Goal: Information Seeking & Learning: Understand process/instructions

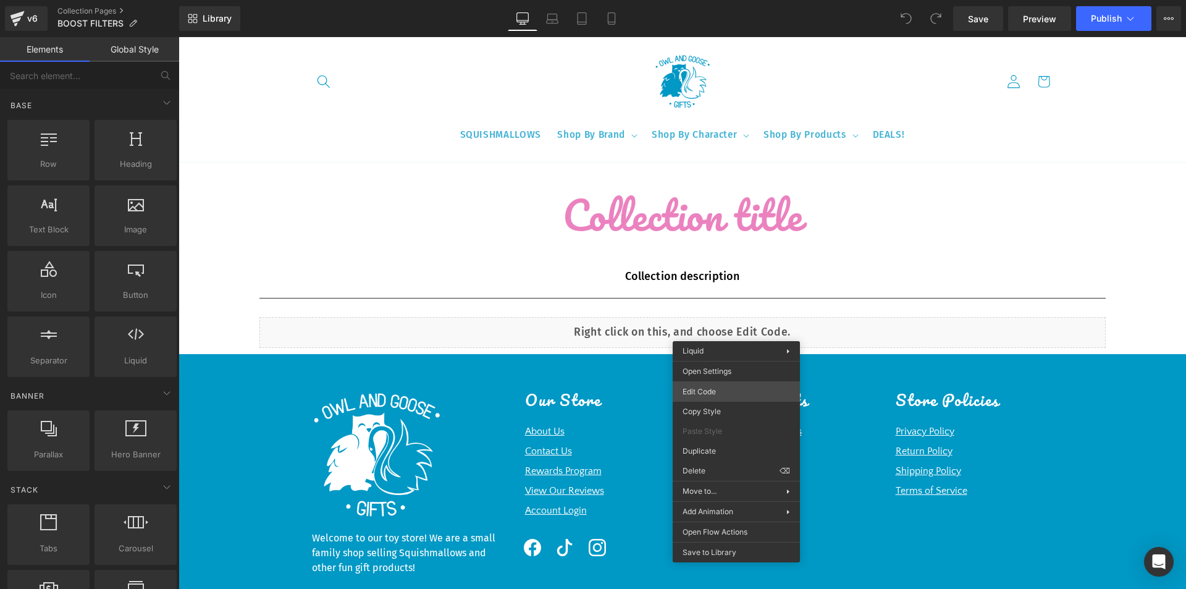
click at [727, 0] on div "You are previewing how the will restyle your page. You can not edit Elements in…" at bounding box center [593, 0] width 1186 height 0
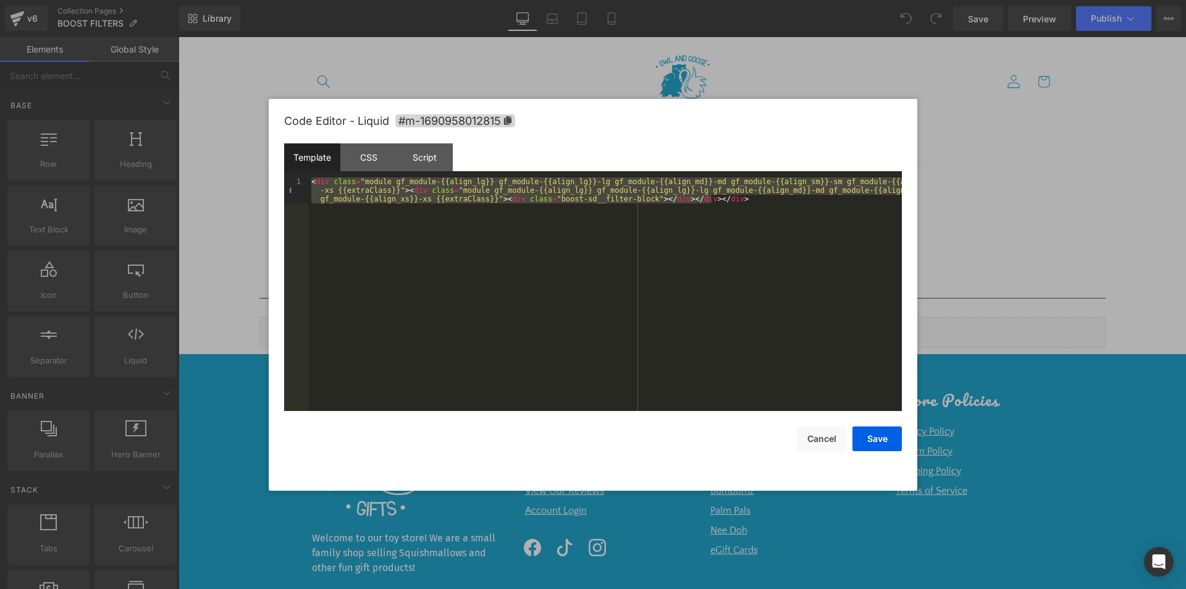
drag, startPoint x: 722, startPoint y: 201, endPoint x: 261, endPoint y: 158, distance: 462.7
click at [261, 158] on body "You are previewing how the will restyle your page. You can not edit Elements in…" at bounding box center [593, 294] width 1186 height 589
click at [0, 0] on div "CSS" at bounding box center [0, 0] width 0 height 0
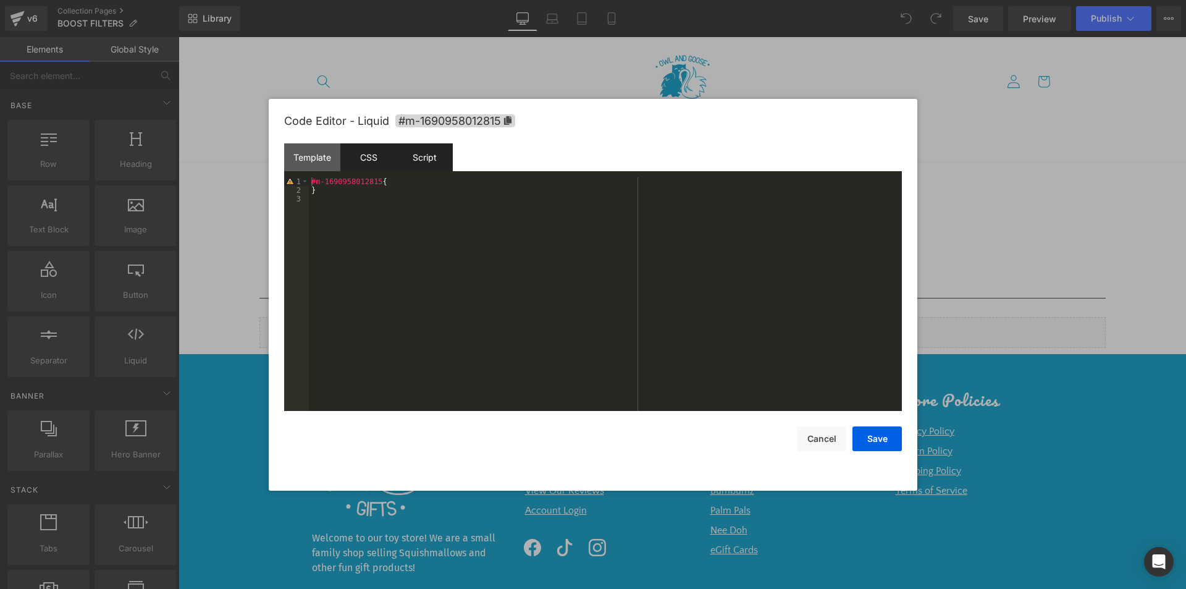
click at [0, 0] on div "Script" at bounding box center [0, 0] width 0 height 0
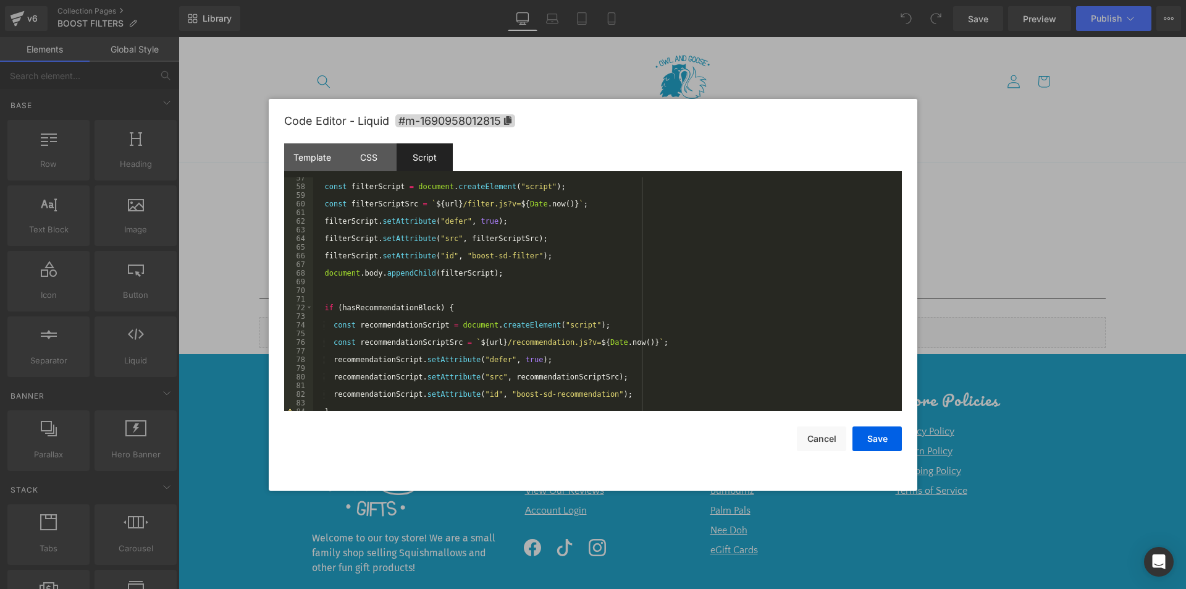
scroll to position [501, 0]
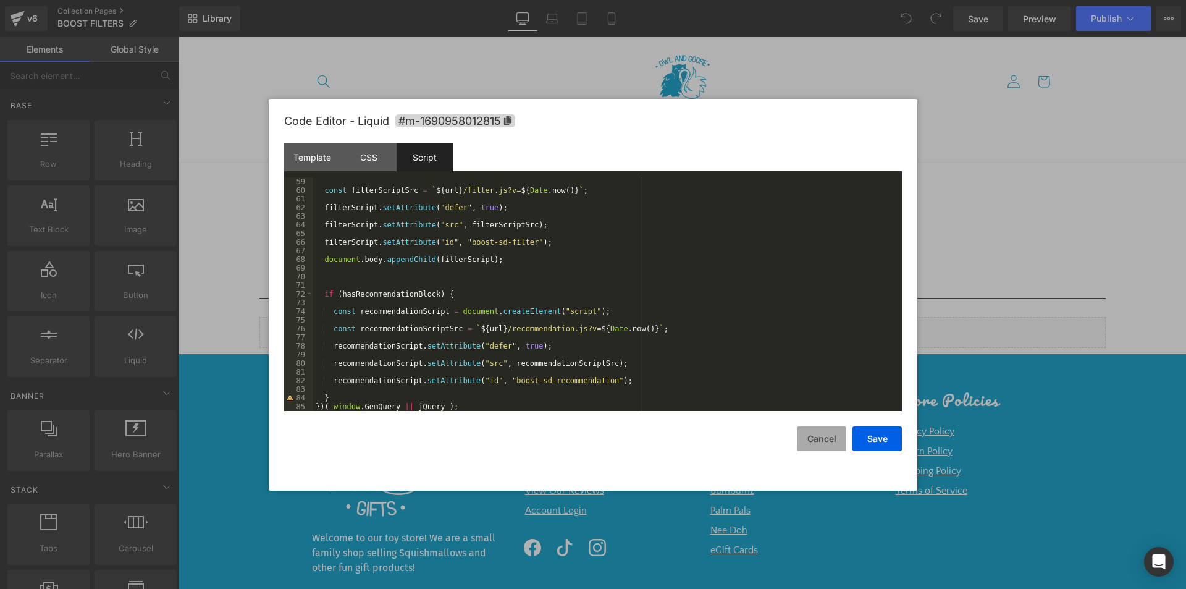
click at [0, 0] on button "Cancel" at bounding box center [0, 0] width 0 height 0
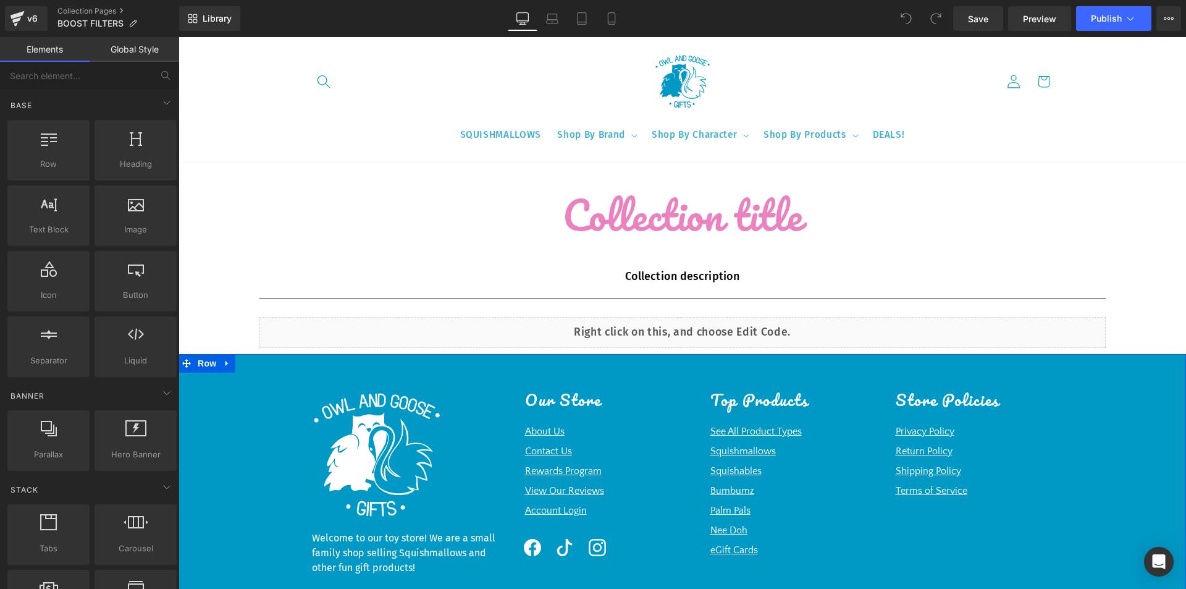
click at [238, 419] on div "Image Welcome to our toy store! We are a small family shop selling Squishmallow…" at bounding box center [681, 510] width 1007 height 277
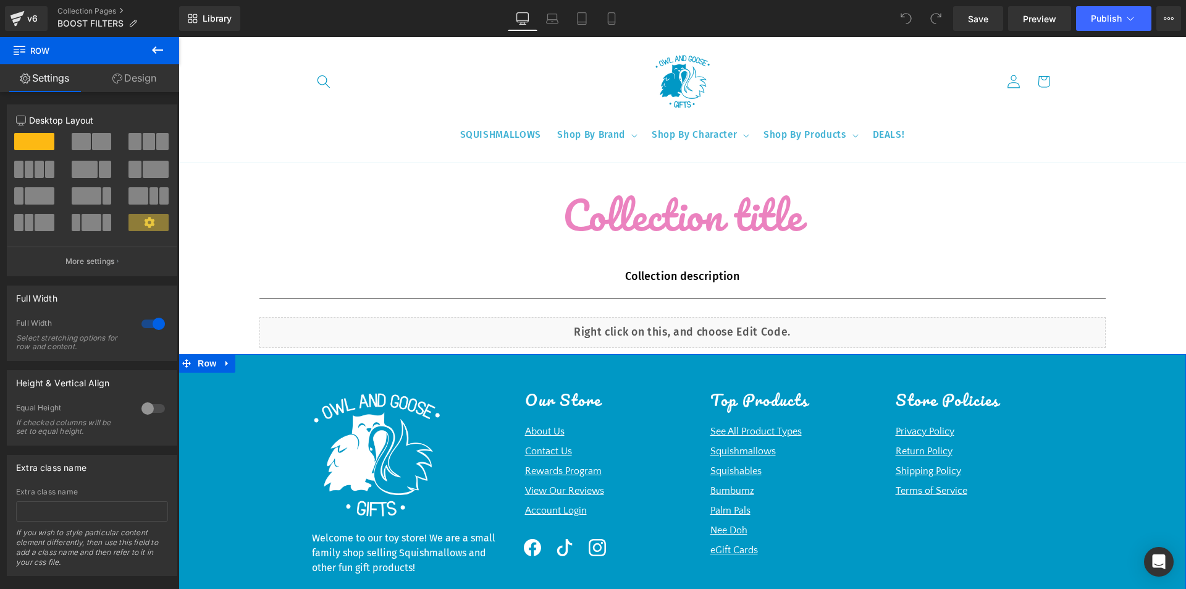
click at [137, 78] on link "Design" at bounding box center [135, 78] width 90 height 28
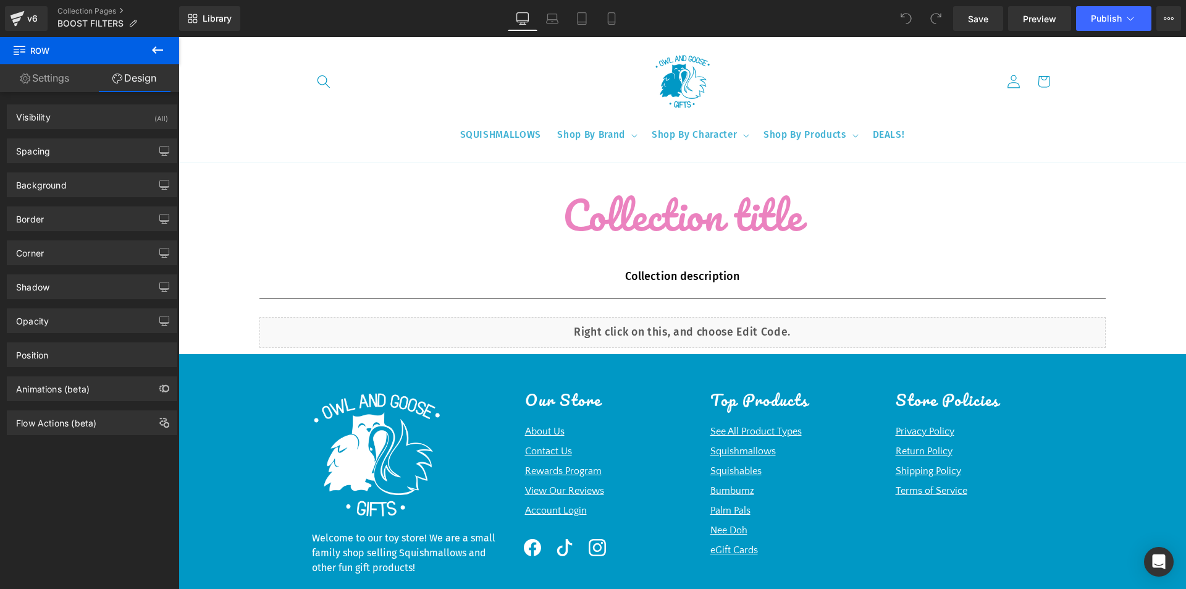
click at [151, 46] on icon at bounding box center [157, 50] width 15 height 15
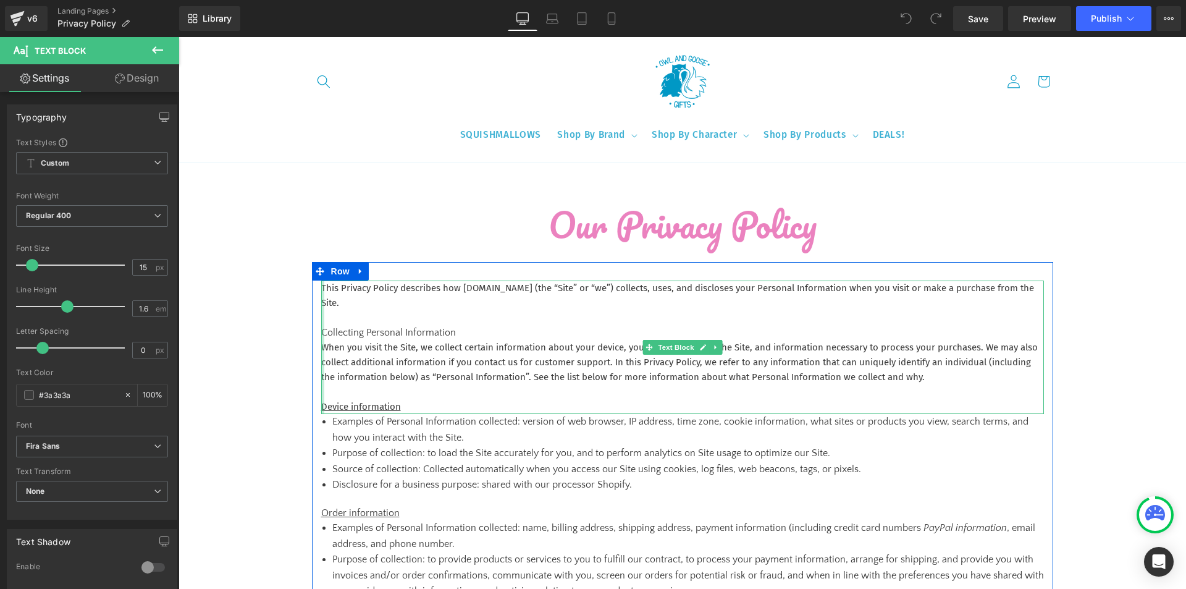
drag, startPoint x: 408, startPoint y: 408, endPoint x: 319, endPoint y: 294, distance: 144.8
click at [321, 294] on div "This Privacy Policy describes how [DOMAIN_NAME] (the “Site” or “we”) collects, …" at bounding box center [682, 346] width 723 height 133
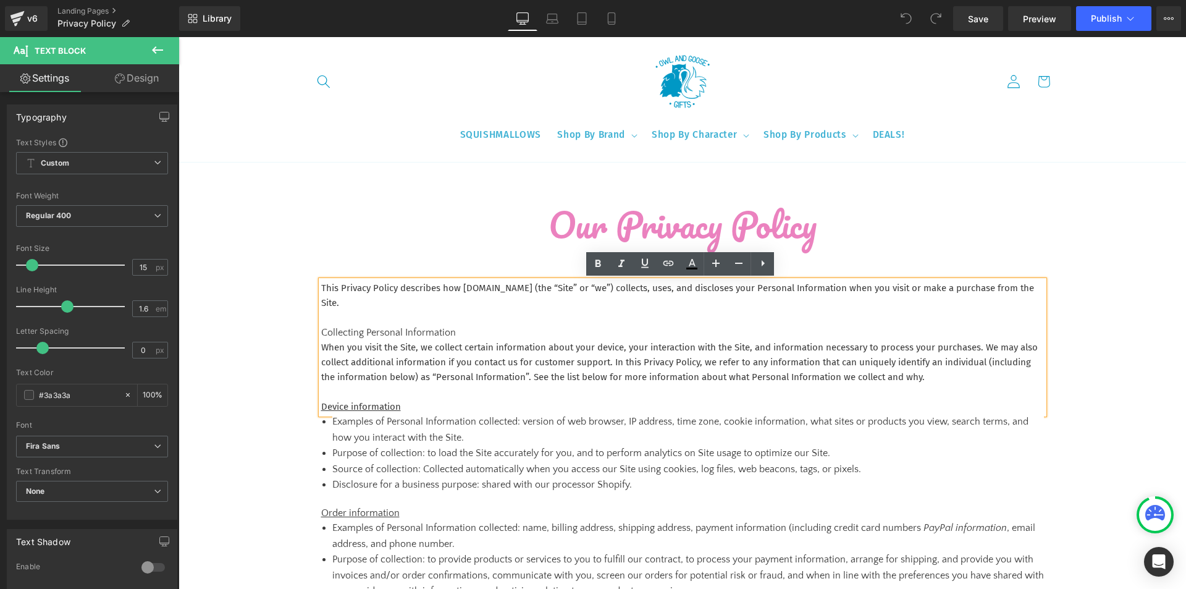
click at [357, 292] on p "This Privacy Policy describes how [DOMAIN_NAME] (the “Site” or “we”) collects, …" at bounding box center [682, 295] width 723 height 30
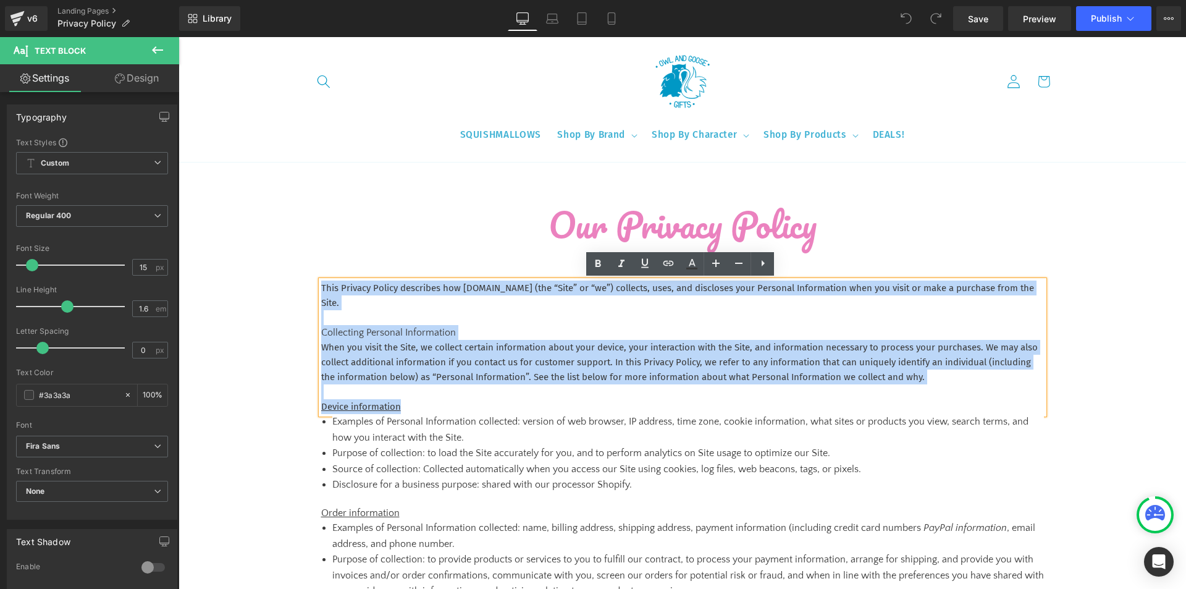
click at [321, 285] on div "This Privacy Policy describes how [DOMAIN_NAME] (the “Site” or “we”) collects, …" at bounding box center [682, 346] width 723 height 133
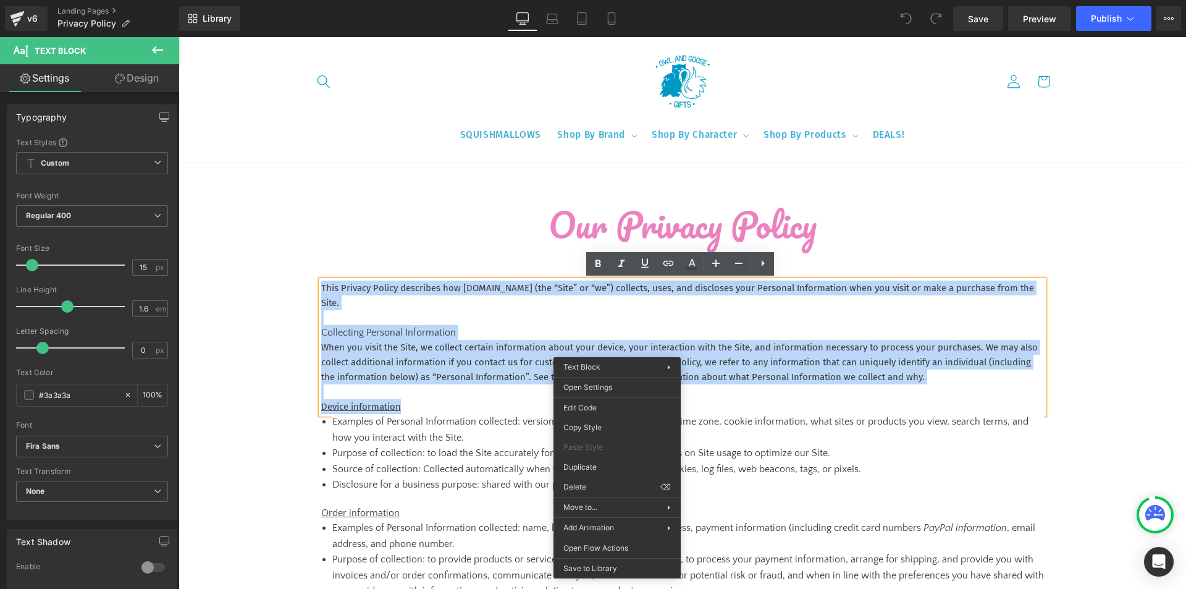
copy div "This Privacy Policy describes how [DOMAIN_NAME] (the “Site” or “we”) collects, …"
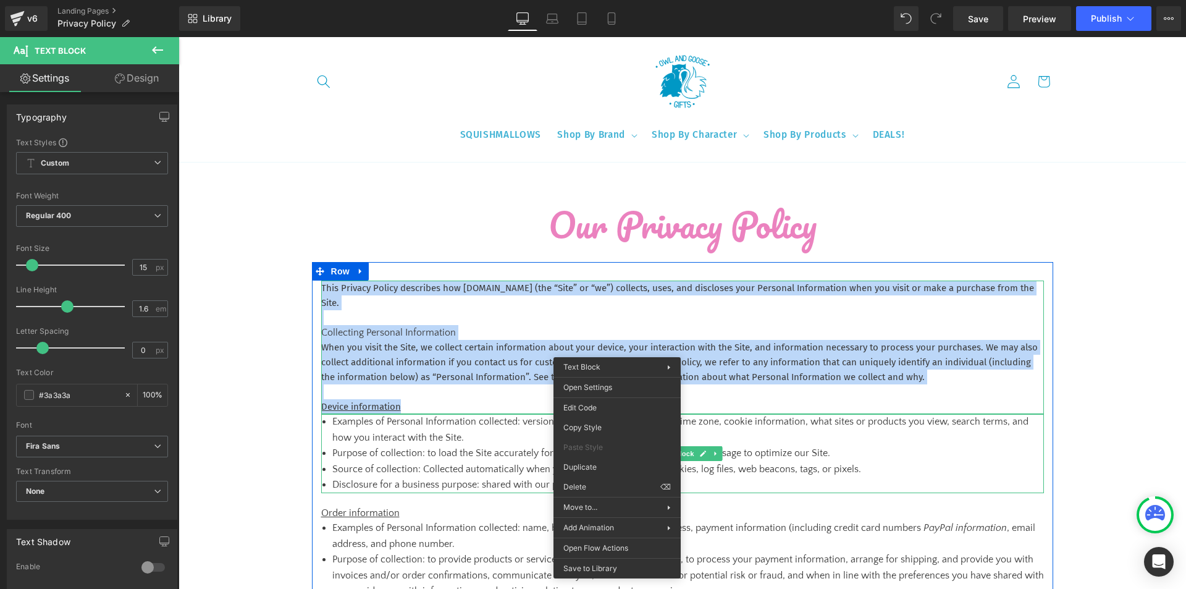
click at [402, 475] on li "Source of collection: Collected automatically when you access our Site using co…" at bounding box center [687, 469] width 711 height 16
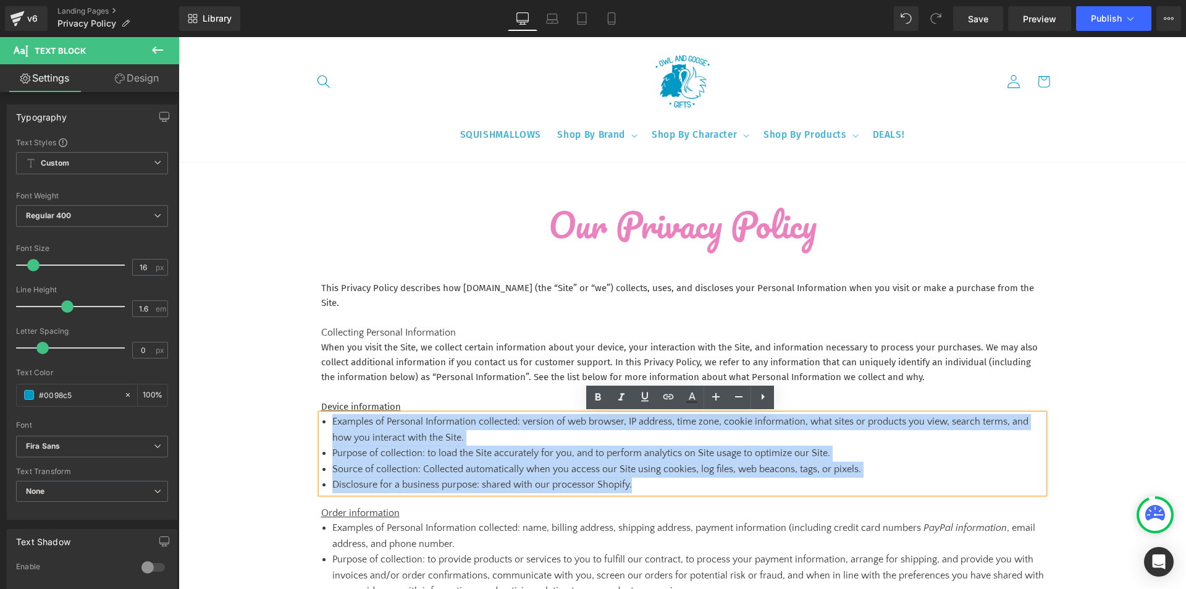
drag, startPoint x: 638, startPoint y: 492, endPoint x: 322, endPoint y: 427, distance: 322.7
click at [332, 427] on ul "Examples of Personal Information collected: version of web browser, IP address,…" at bounding box center [687, 453] width 711 height 79
copy ul "Examples of Personal Information collected: version of web browser, IP address,…"
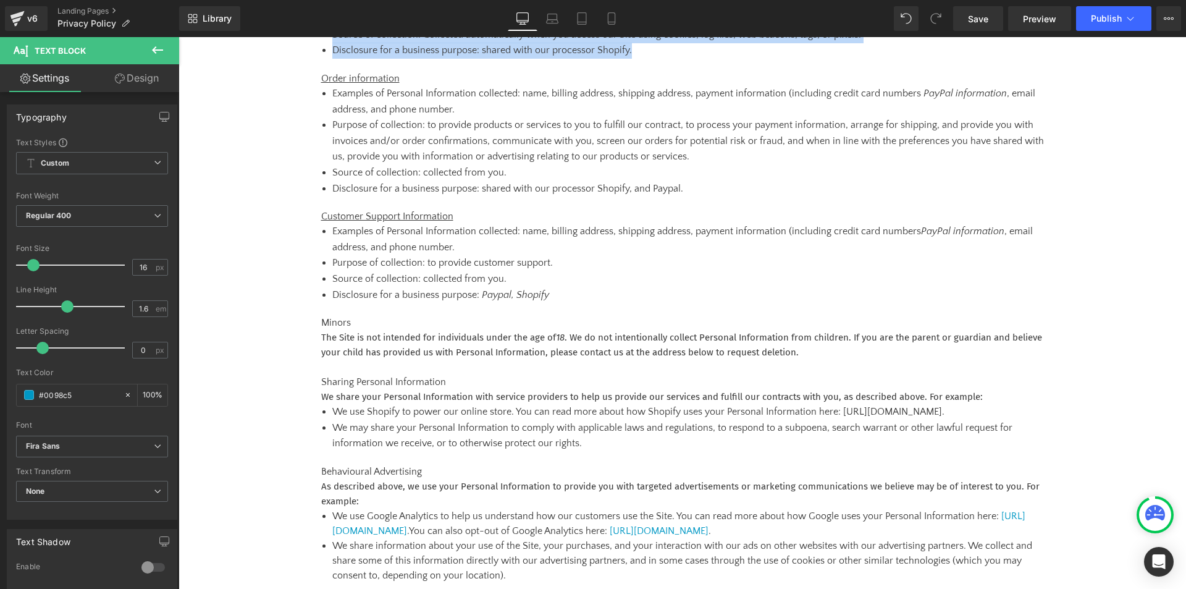
scroll to position [420, 0]
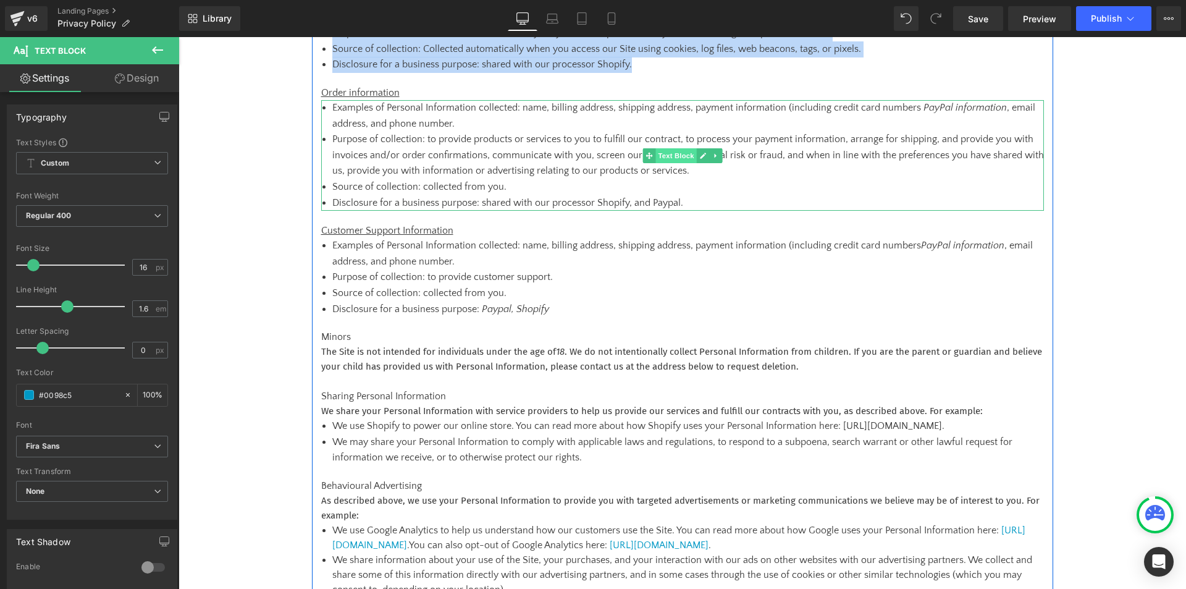
click at [655, 150] on span "Text Block" at bounding box center [675, 155] width 41 height 15
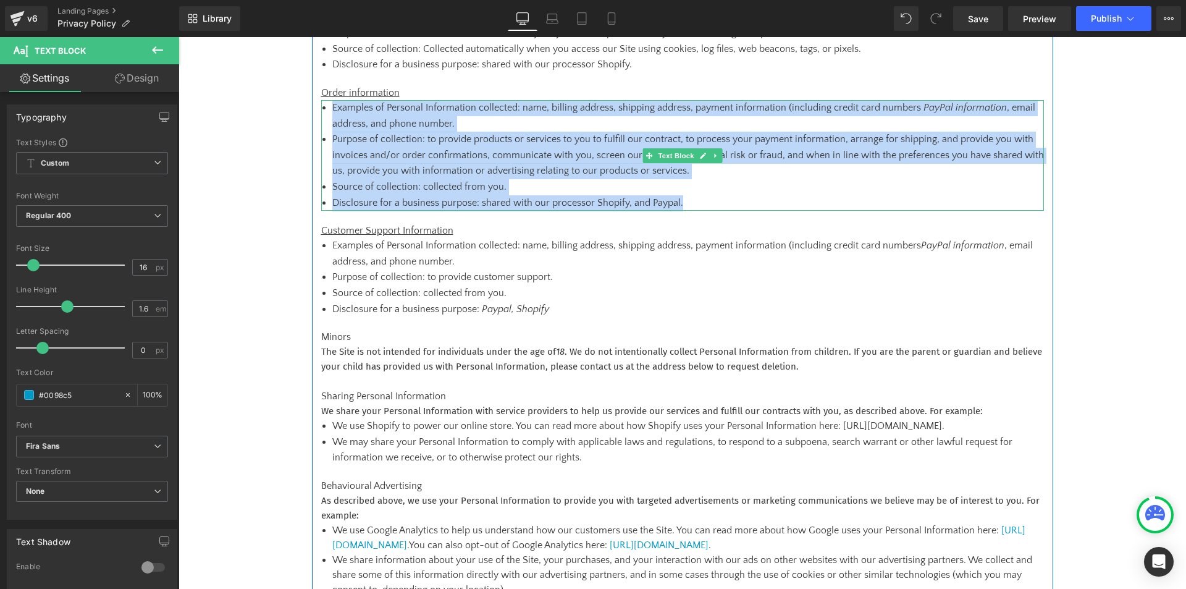
drag, startPoint x: 694, startPoint y: 201, endPoint x: 327, endPoint y: 109, distance: 378.2
click at [327, 109] on div "Examples of Personal Information collected: name, billing address, shipping add…" at bounding box center [682, 155] width 723 height 111
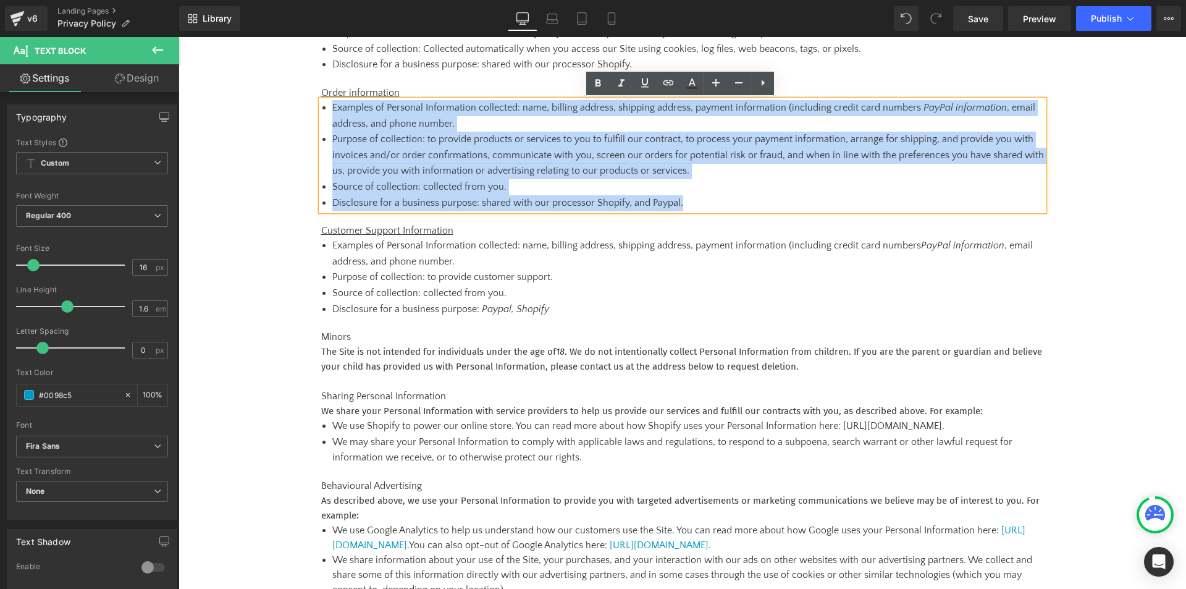
copy ul "Examples of Personal Information collected: name, billing address, shipping add…"
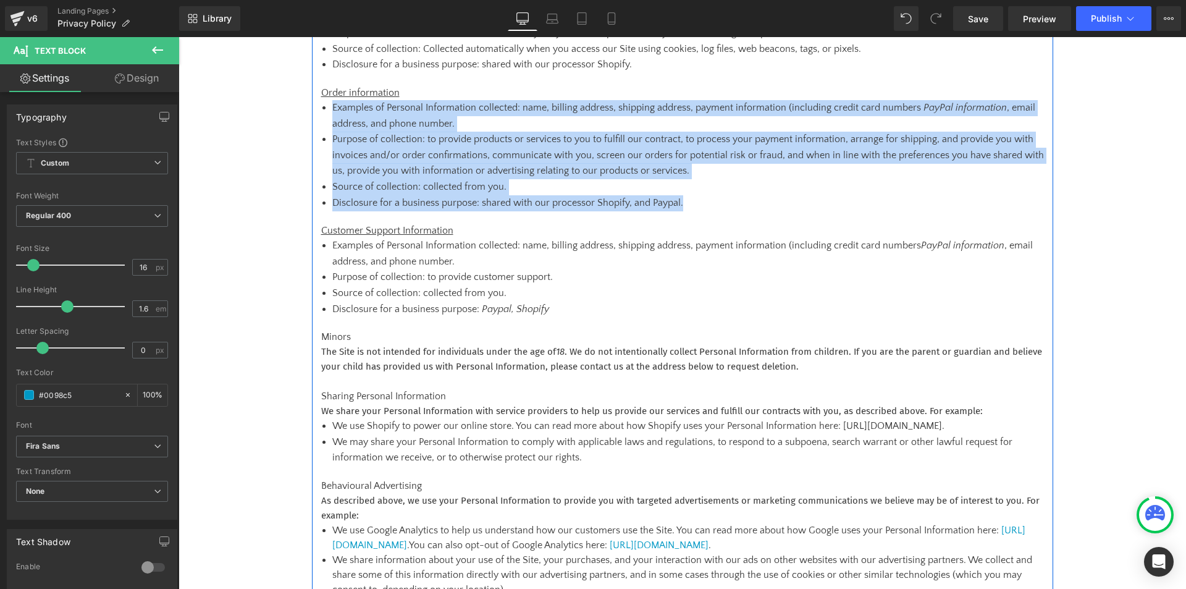
click at [524, 308] on icon "Paypal, Shopify" at bounding box center [515, 308] width 67 height 11
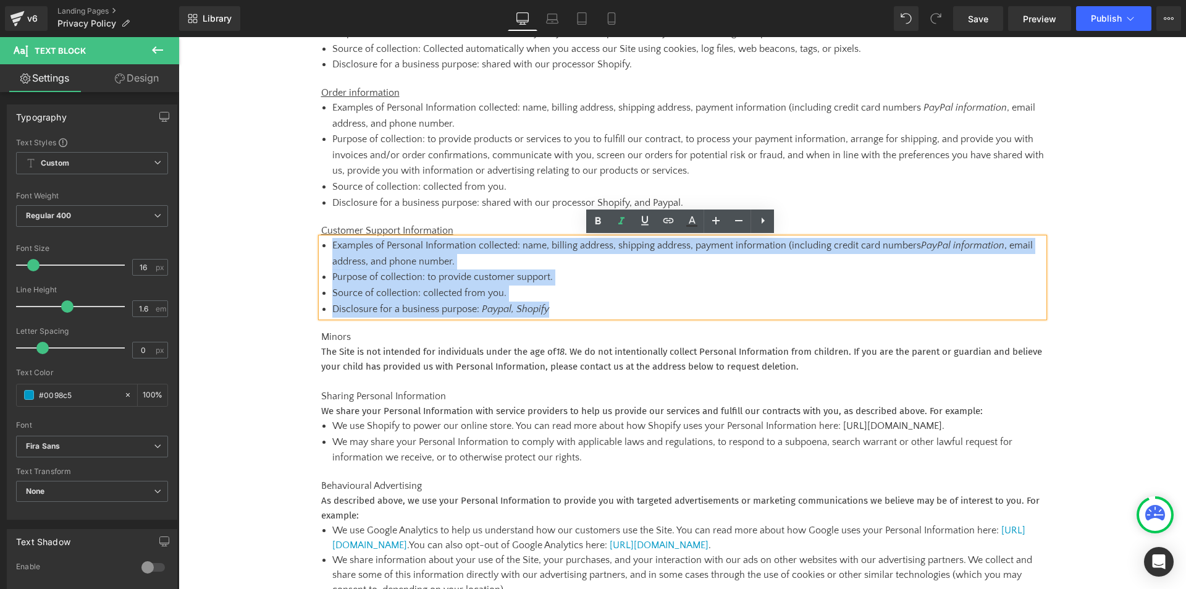
drag, startPoint x: 544, startPoint y: 309, endPoint x: 308, endPoint y: 247, distance: 243.9
copy ul "Examples of Personal Information collected: name, billing address, shipping add…"
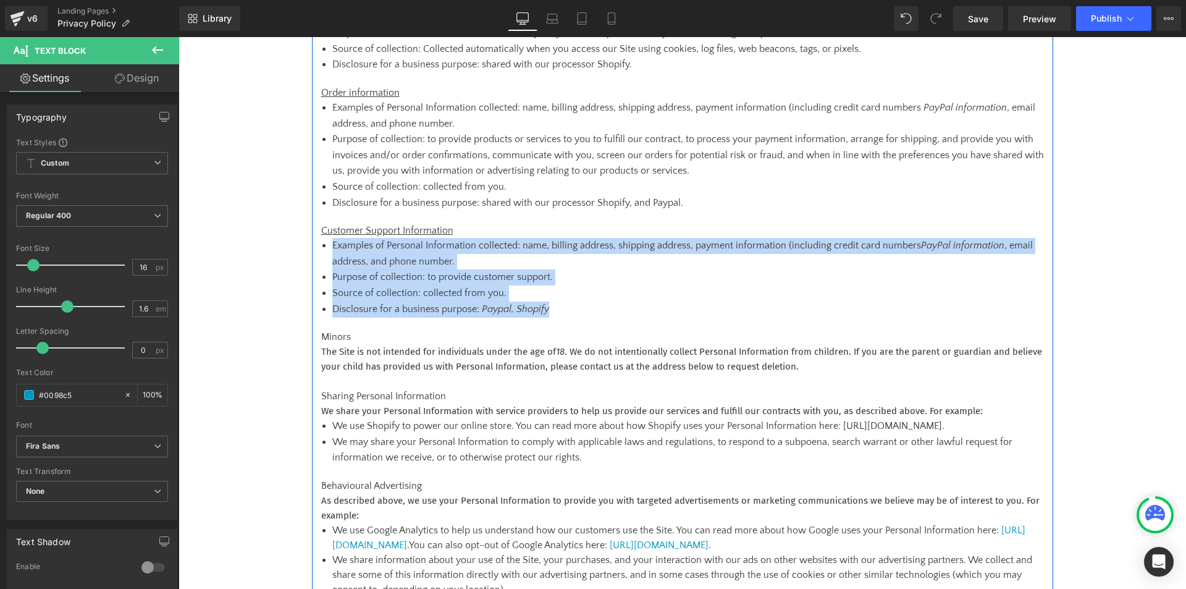
drag, startPoint x: 457, startPoint y: 359, endPoint x: 350, endPoint y: 346, distance: 108.2
click at [457, 359] on p "The Site is not intended for individuals under the age of [DEMOGRAPHIC_DATA] . …" at bounding box center [682, 359] width 723 height 30
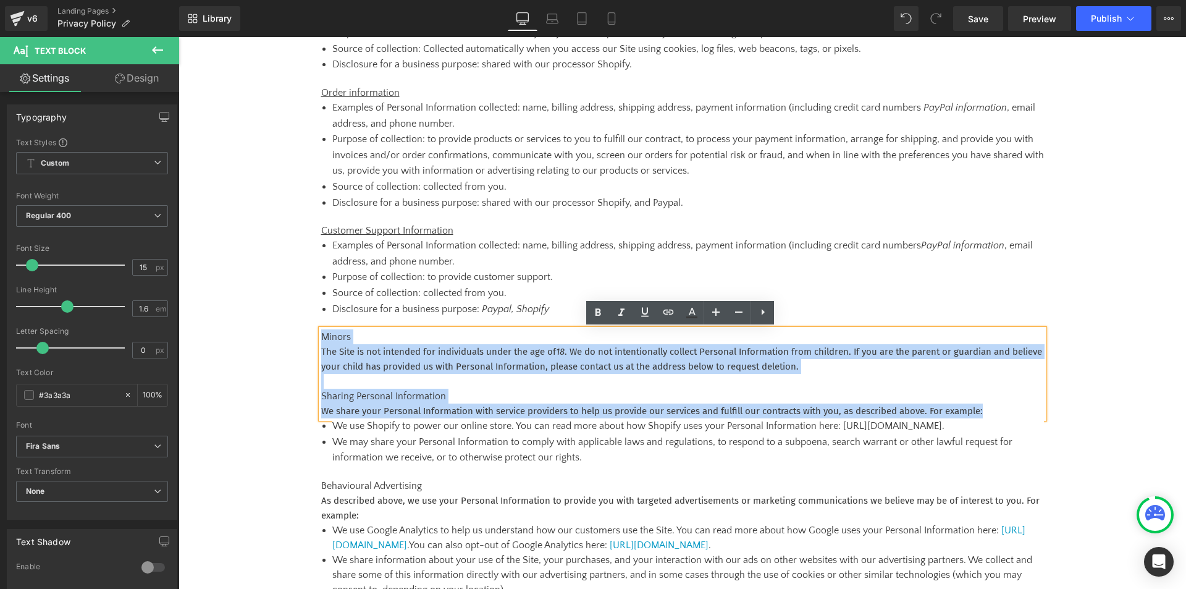
drag, startPoint x: 317, startPoint y: 332, endPoint x: 310, endPoint y: 335, distance: 7.5
copy div "Minors The Site is not intended for individuals under the age of [DEMOGRAPHIC_D…"
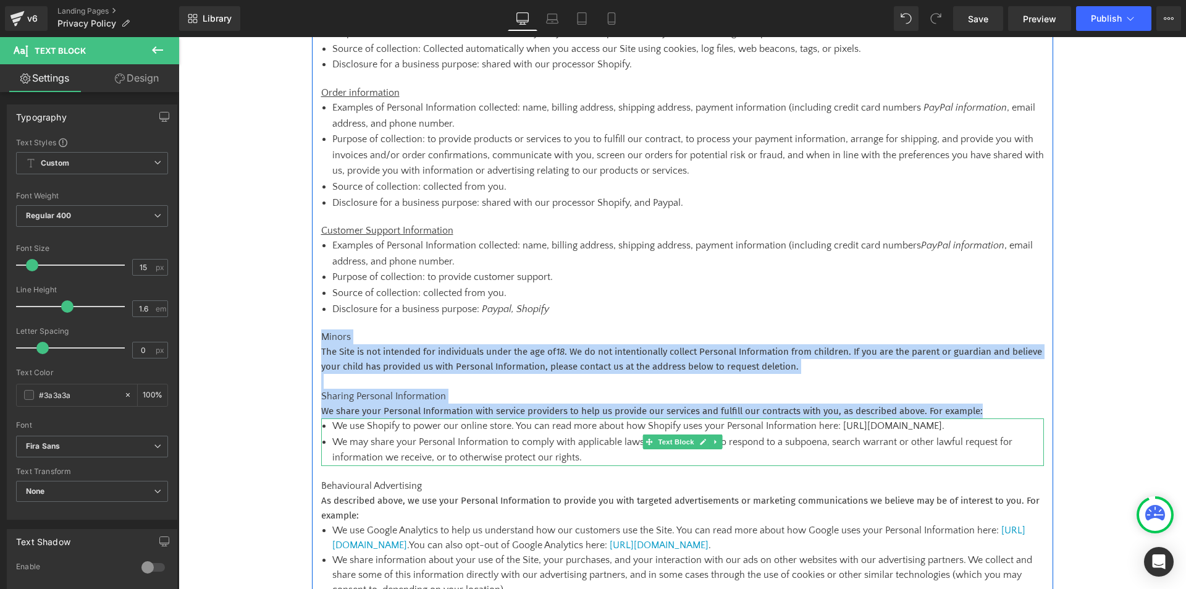
drag, startPoint x: 616, startPoint y: 456, endPoint x: 599, endPoint y: 451, distance: 17.8
click at [616, 456] on li "We may share your Personal Information to comply with applicable laws and regul…" at bounding box center [687, 449] width 711 height 31
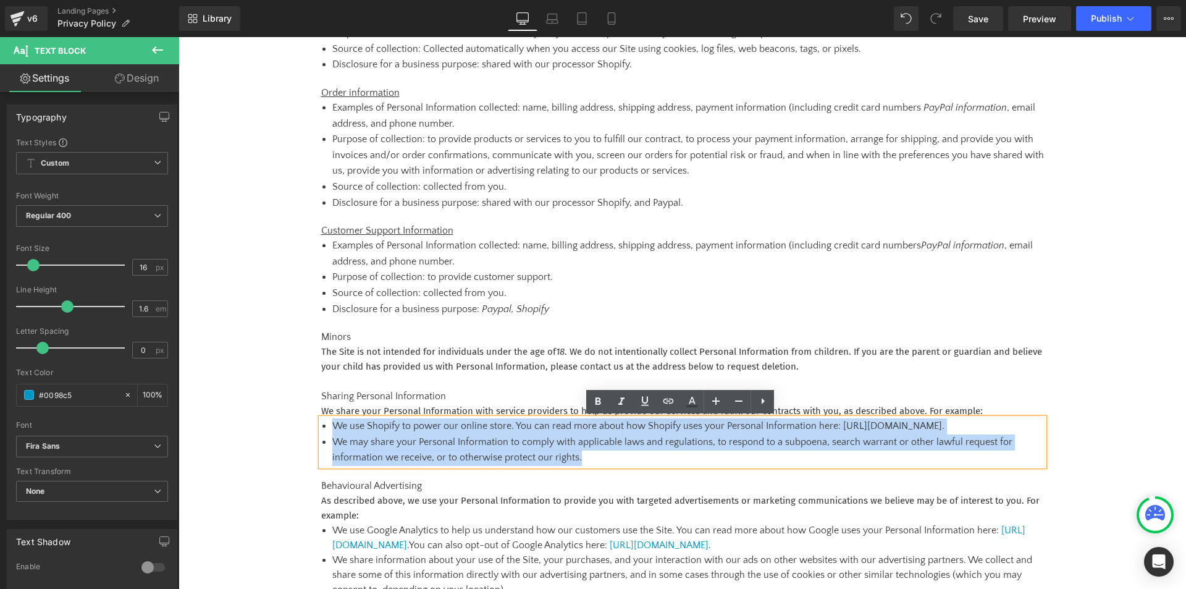
drag, startPoint x: 589, startPoint y: 458, endPoint x: 324, endPoint y: 427, distance: 267.3
click at [324, 427] on div "We use Shopify to power our online store. You can read more about how Shopify u…" at bounding box center [682, 442] width 723 height 48
copy ul "We use Shopify to power our online store. You can read more about how Shopify u…"
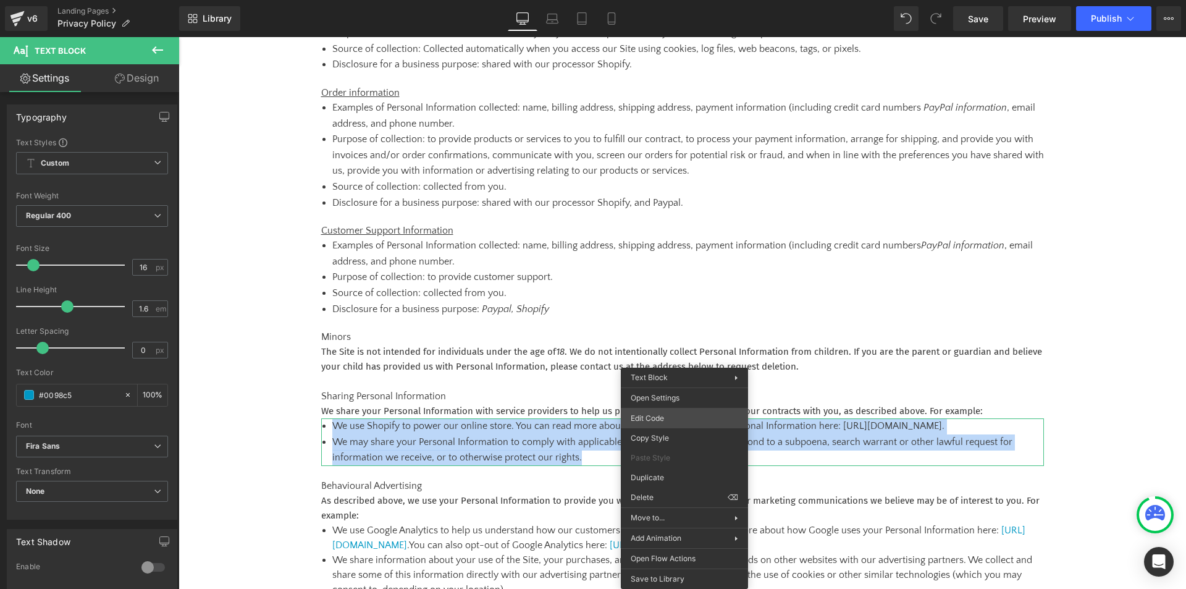
click at [675, 0] on div "Text Block You are previewing how the will restyle your page. You can not edit …" at bounding box center [593, 0] width 1186 height 0
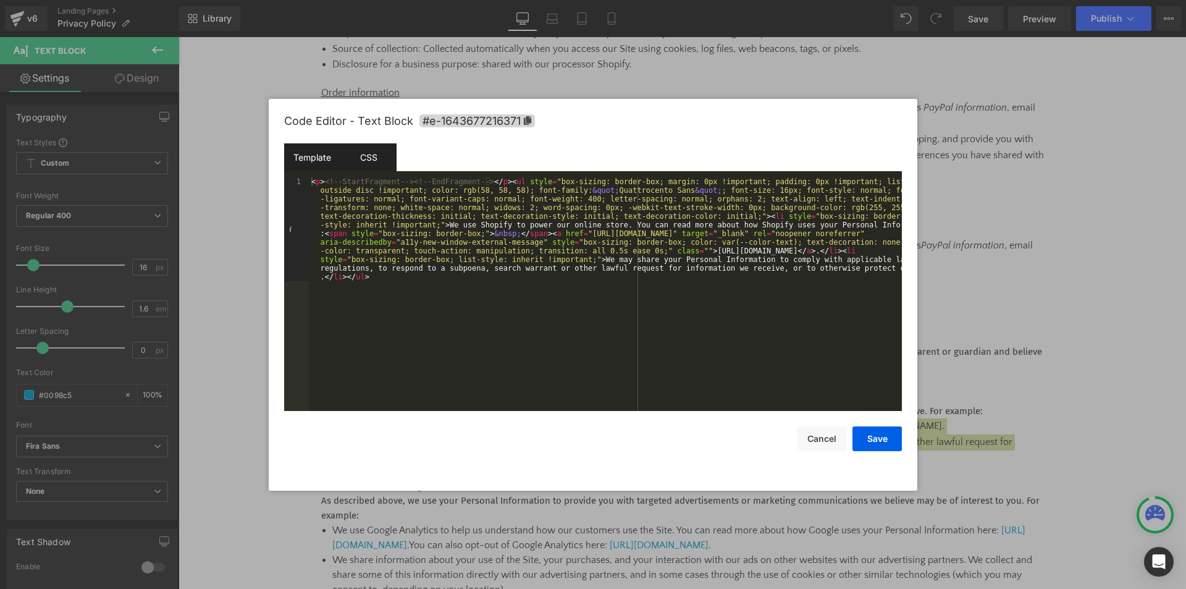
click at [377, 160] on div "CSS" at bounding box center [368, 157] width 56 height 28
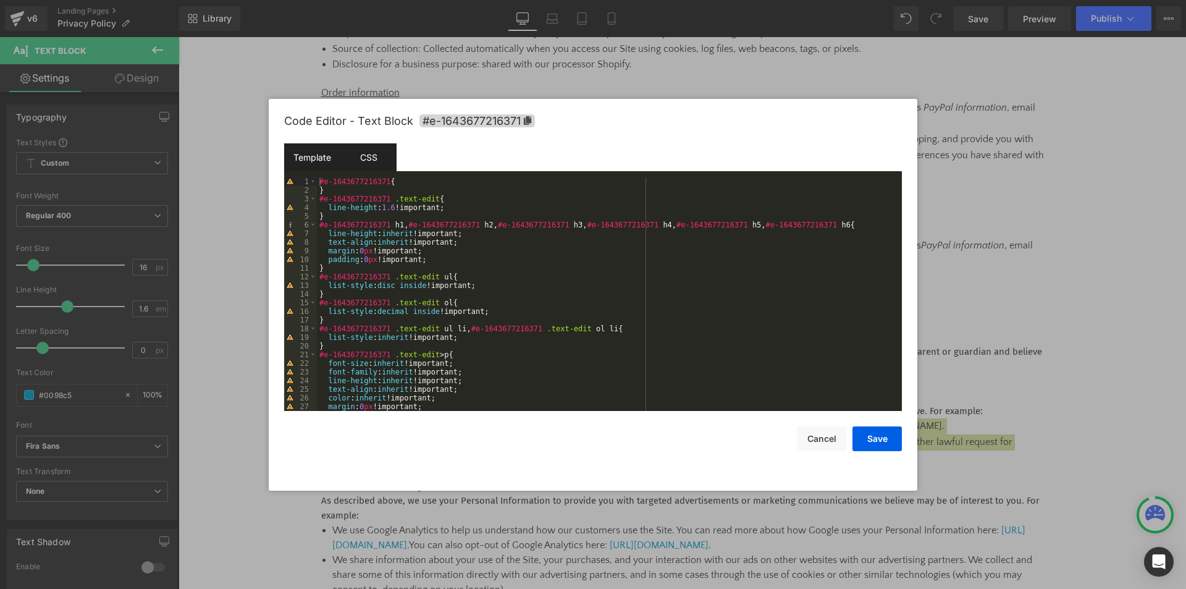
click at [308, 154] on div "Template" at bounding box center [312, 157] width 56 height 28
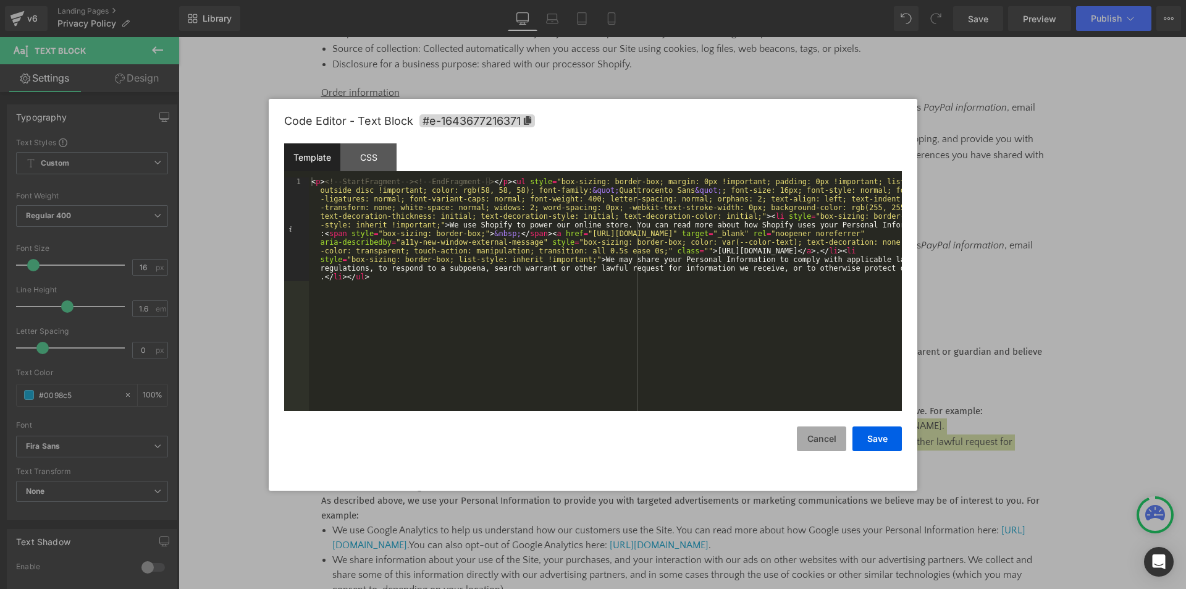
click at [824, 429] on button "Cancel" at bounding box center [821, 438] width 49 height 25
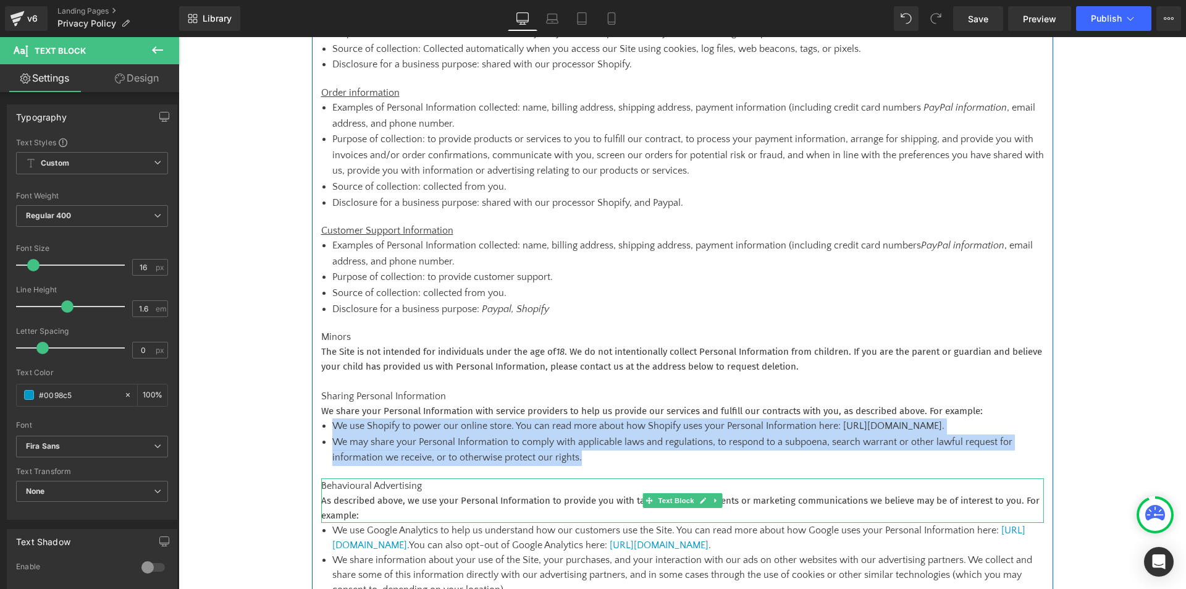
click at [348, 513] on p "As described above, we use your Personal Information to provide you with target…" at bounding box center [682, 508] width 723 height 30
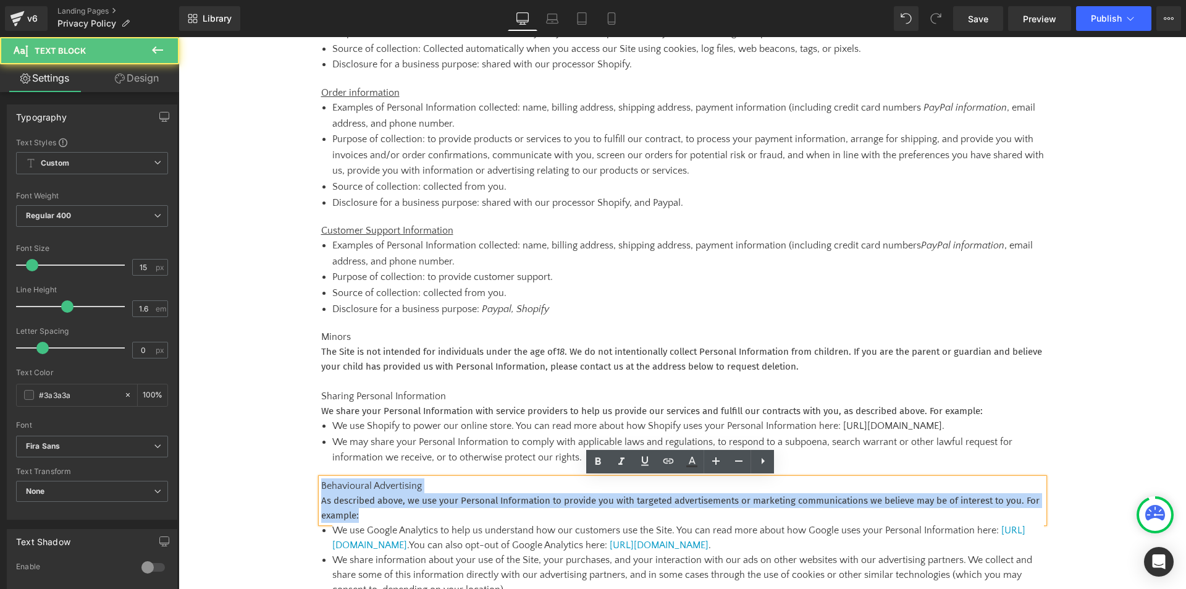
drag, startPoint x: 367, startPoint y: 514, endPoint x: 308, endPoint y: 485, distance: 65.7
copy div "Behavioural Advertising As described above, we use your Personal Information to…"
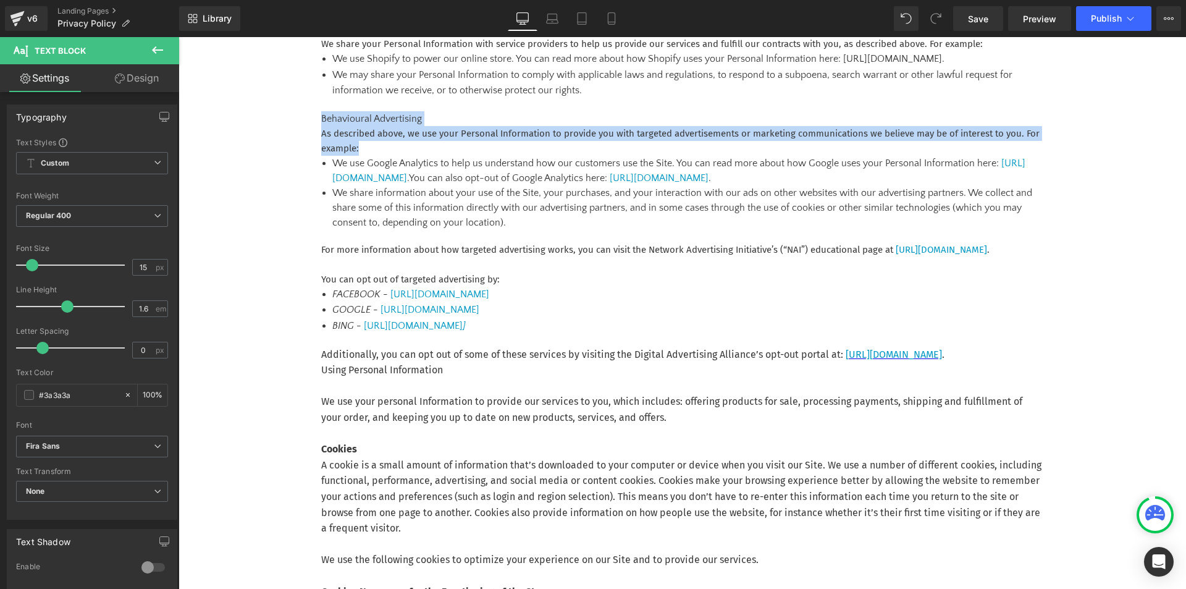
scroll to position [797, 0]
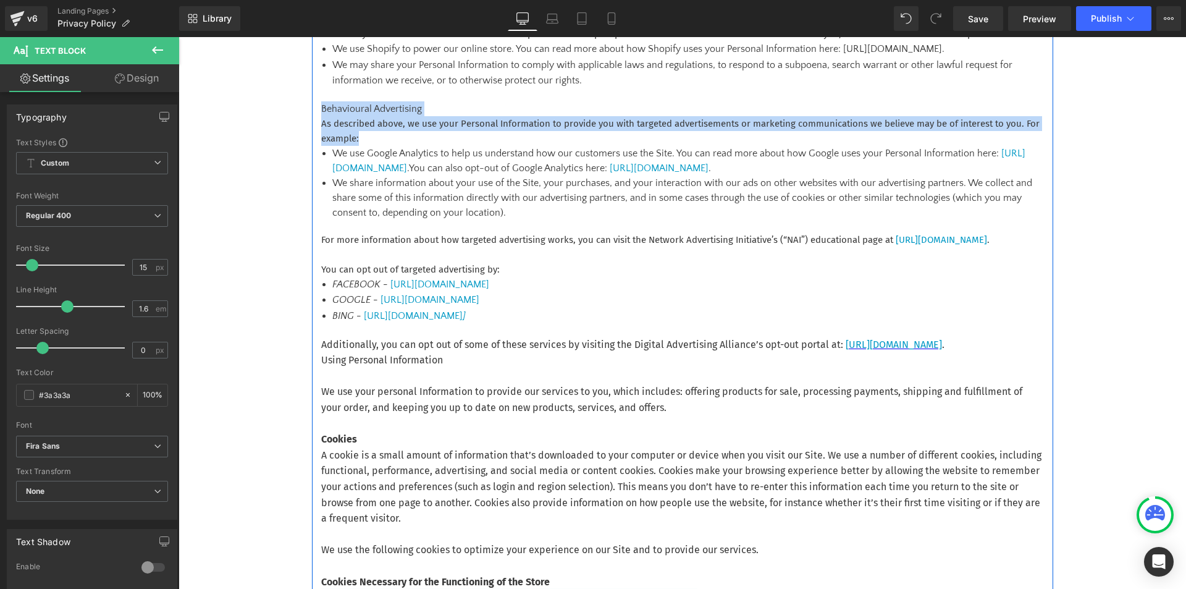
click at [507, 213] on li "We share information about your use of the Site, your purchases, and your inter…" at bounding box center [687, 197] width 711 height 44
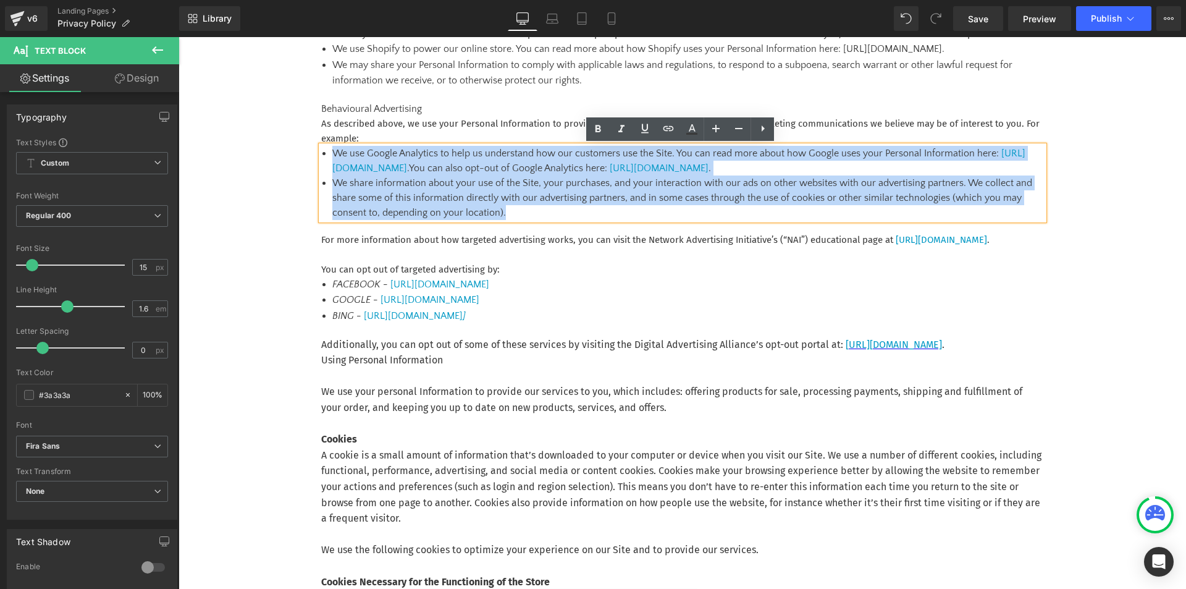
drag, startPoint x: 526, startPoint y: 212, endPoint x: 329, endPoint y: 153, distance: 205.7
click at [329, 153] on div "We use Google Analytics to help us understand how our customers use the Site. Y…" at bounding box center [682, 183] width 723 height 74
copy ul "We use Google Analytics to help us understand how our customers use the Site. Y…"
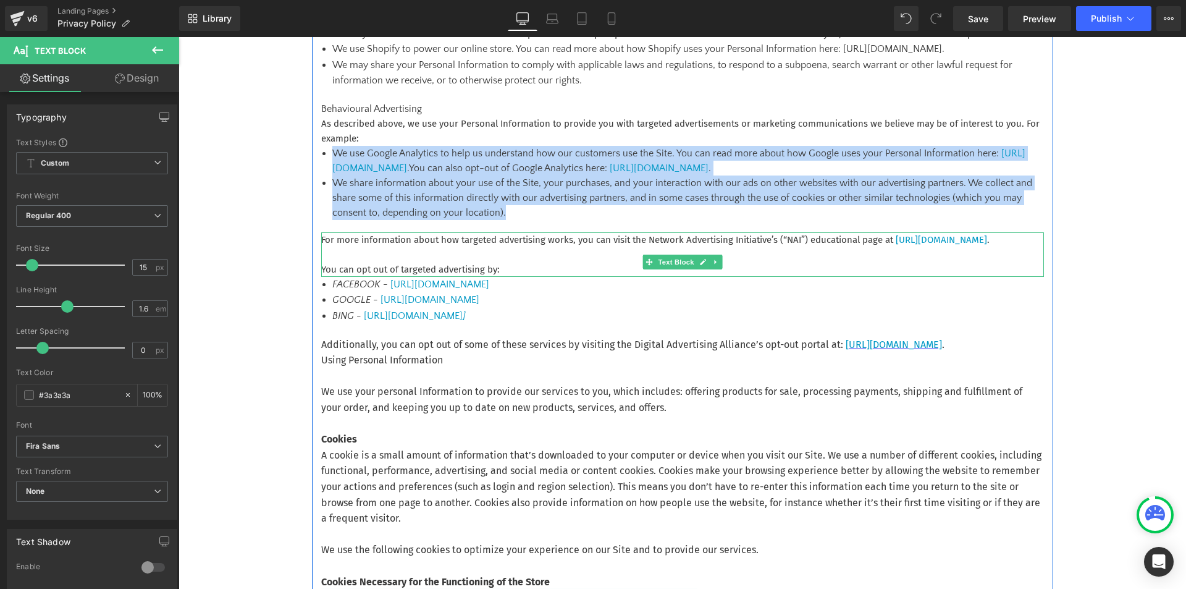
click at [729, 247] on p "For more information about how targeted advertising works, you can visit the Ne…" at bounding box center [682, 239] width 723 height 15
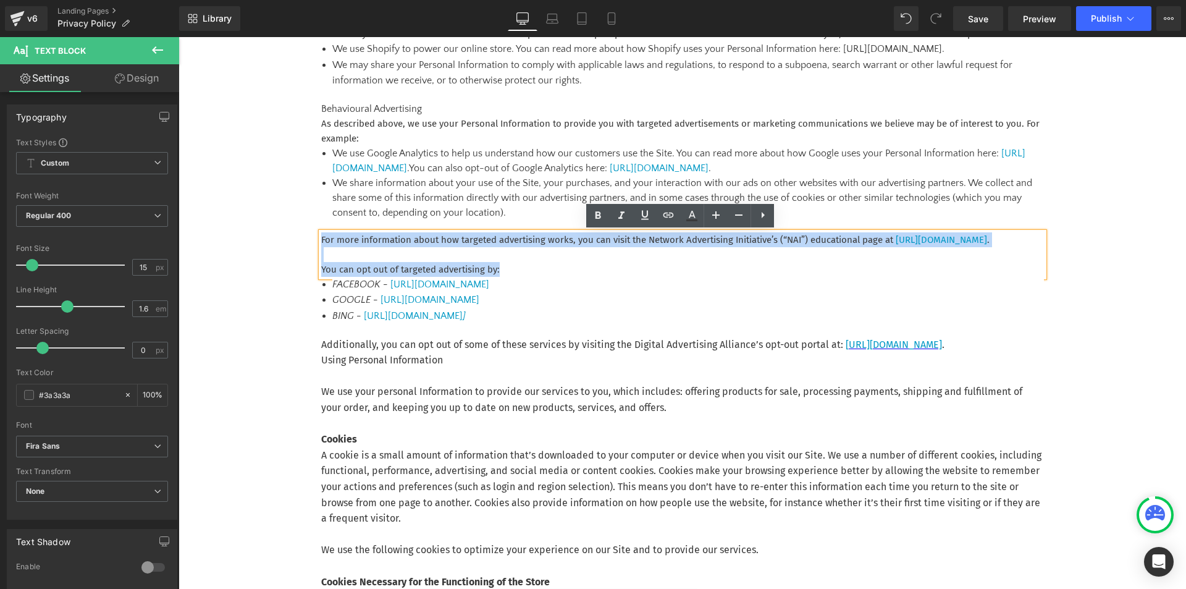
drag, startPoint x: 320, startPoint y: 236, endPoint x: 545, endPoint y: 286, distance: 230.3
click at [545, 277] on div "For more information about how targeted advertising works, you can visit the Ne…" at bounding box center [682, 254] width 723 height 44
copy div "For more information about how targeted advertising works, you can visit the Ne…"
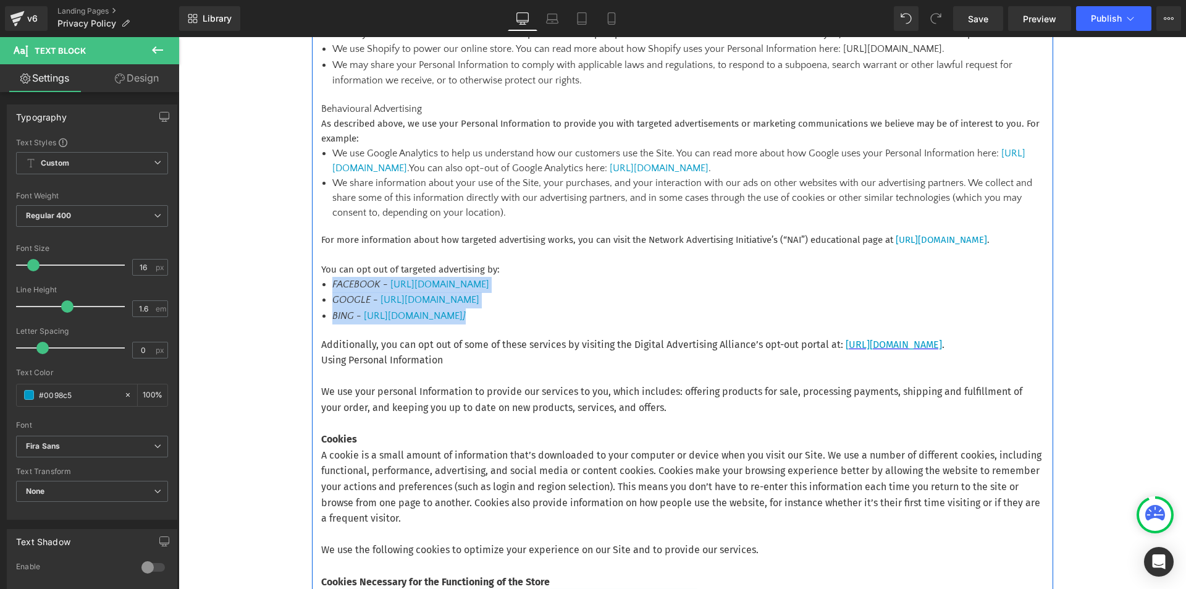
drag, startPoint x: 743, startPoint y: 329, endPoint x: 316, endPoint y: 302, distance: 428.2
copy ul "FACEBOOK - [URL][DOMAIN_NAME] GOOGLE - [URL][DOMAIN_NAME] BING - [URL][DOMAIN_N…"
drag, startPoint x: 458, startPoint y: 399, endPoint x: 342, endPoint y: 373, distance: 119.0
click at [458, 399] on p "We use your personal Information to provide our services to you, which includes…" at bounding box center [682, 399] width 723 height 31
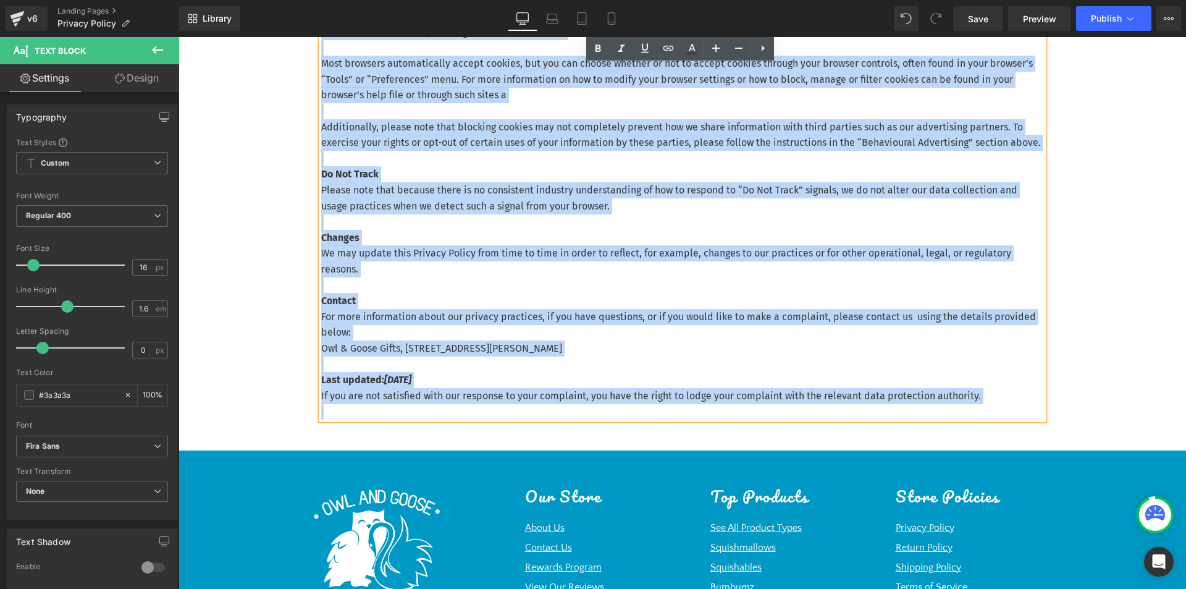
scroll to position [2455, 0]
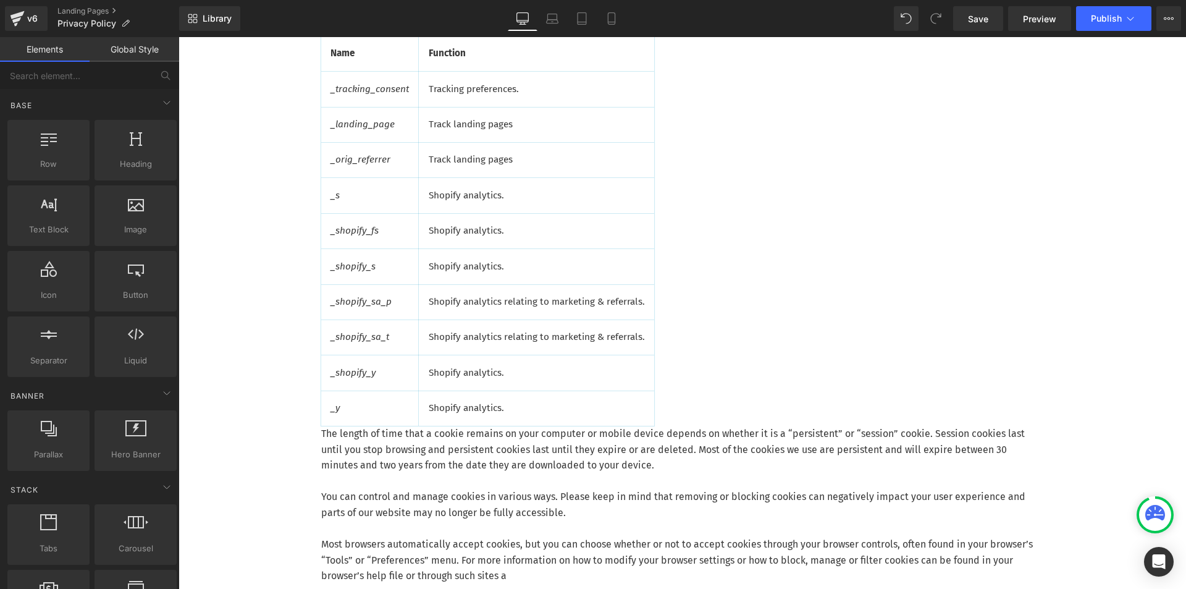
scroll to position [1651, 0]
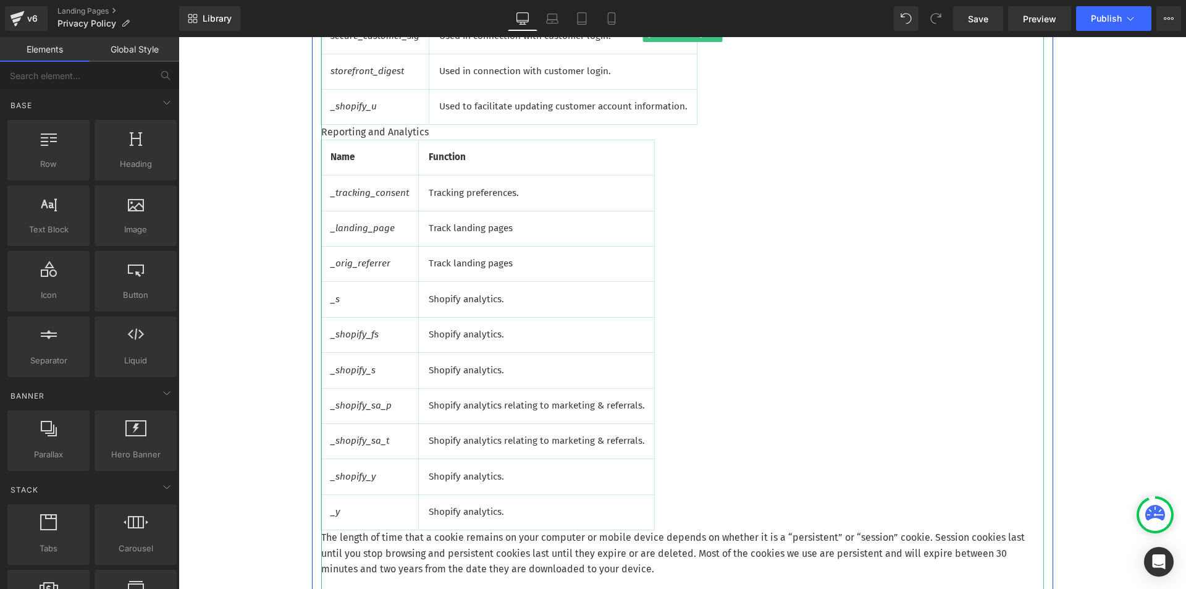
click at [487, 170] on th "Function" at bounding box center [536, 157] width 235 height 35
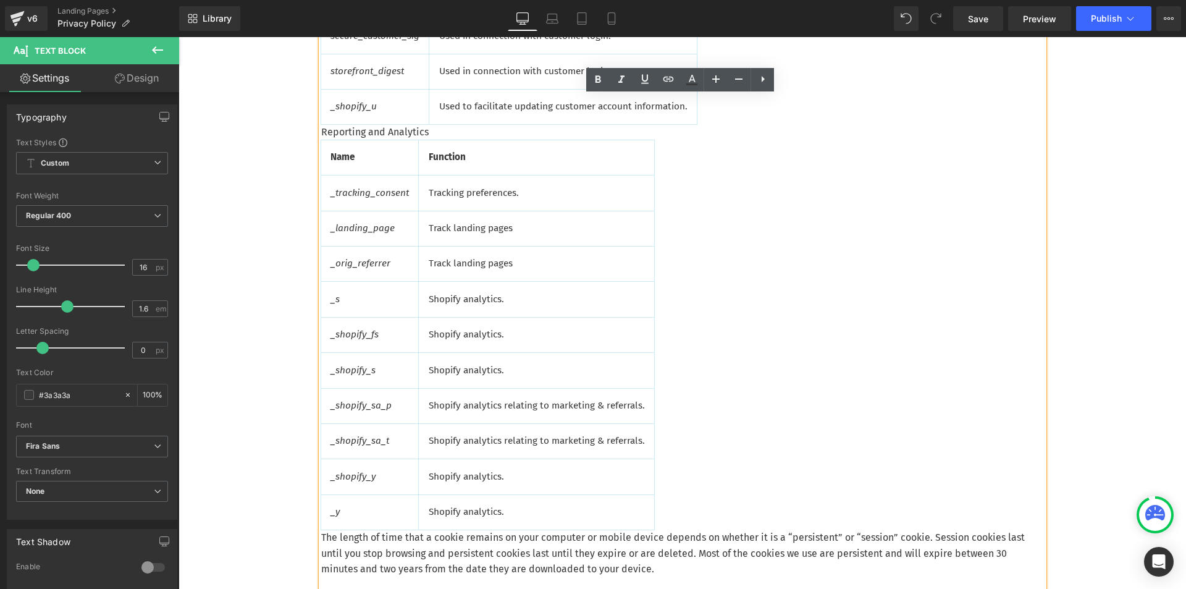
click at [474, 156] on th "Function" at bounding box center [536, 157] width 235 height 35
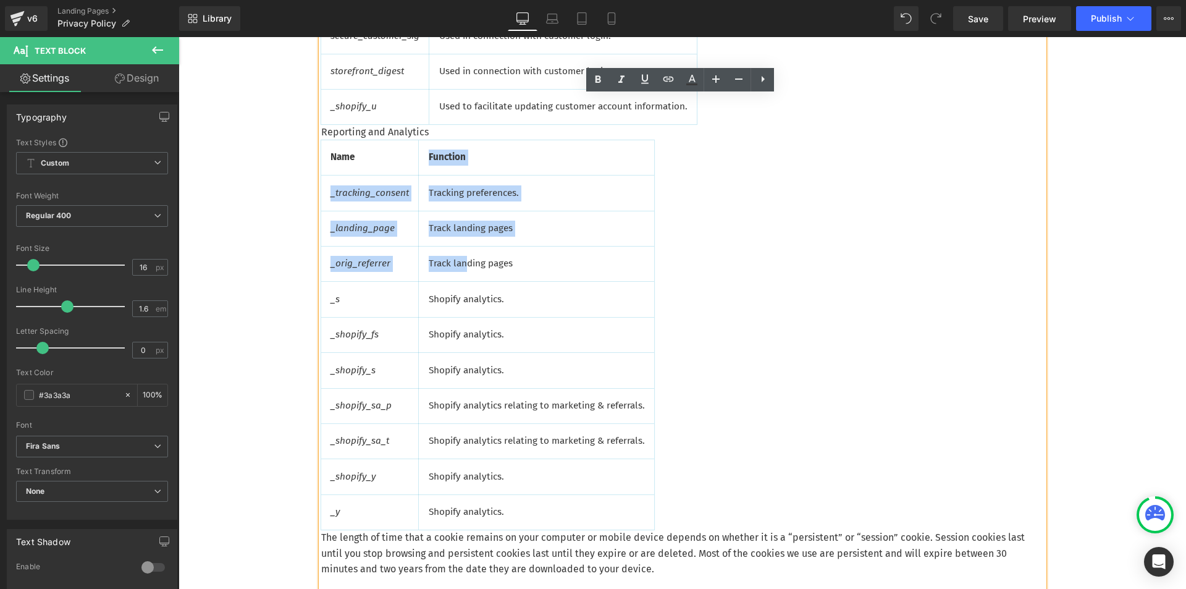
drag, startPoint x: 361, startPoint y: 167, endPoint x: 464, endPoint y: 276, distance: 150.3
click at [464, 276] on tbody "Name Function _tracking_consent Tracking preferences. _landing_page Track landi…" at bounding box center [487, 334] width 333 height 389
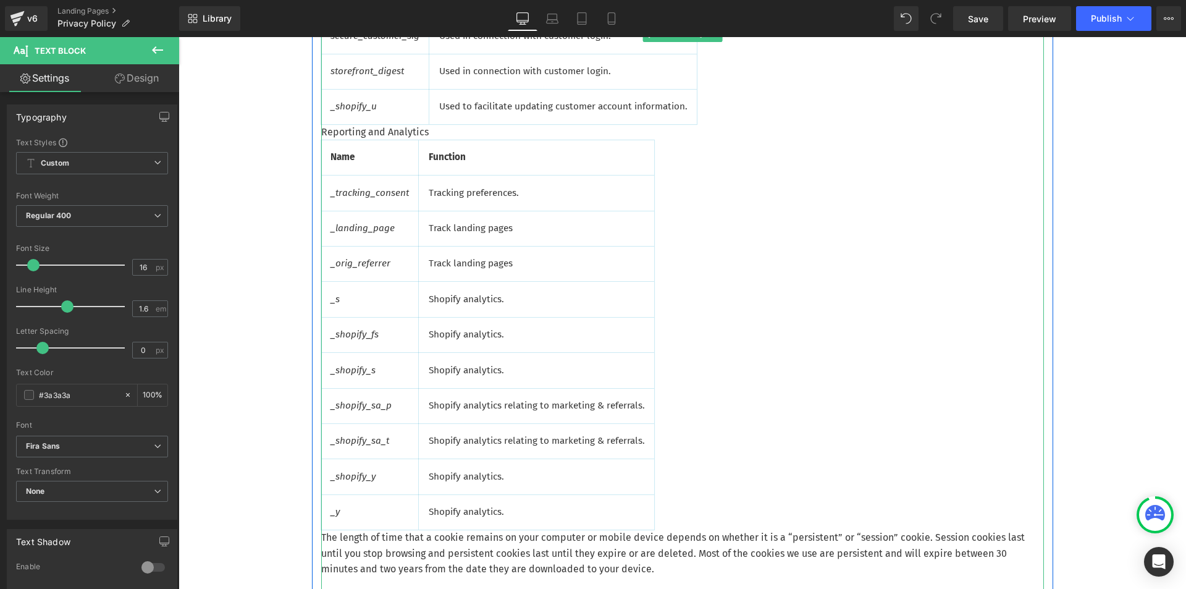
click at [627, 312] on td "Shopify analytics." at bounding box center [536, 299] width 235 height 35
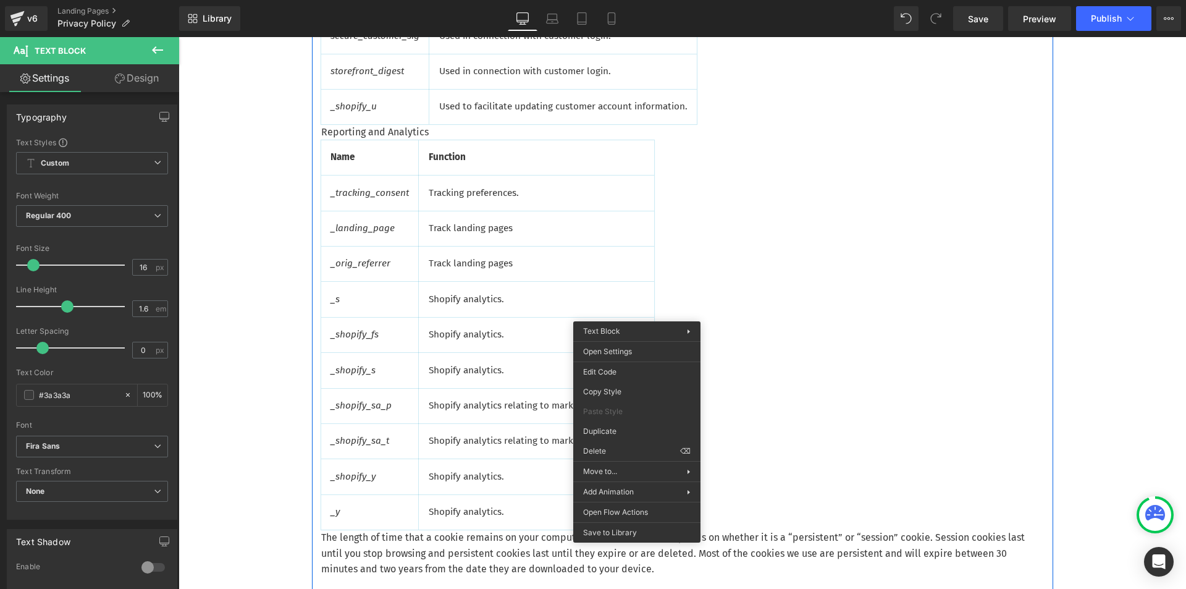
click at [506, 151] on div "Additionally, you can opt out of some of these services by visiting the Digital…" at bounding box center [682, 242] width 723 height 1521
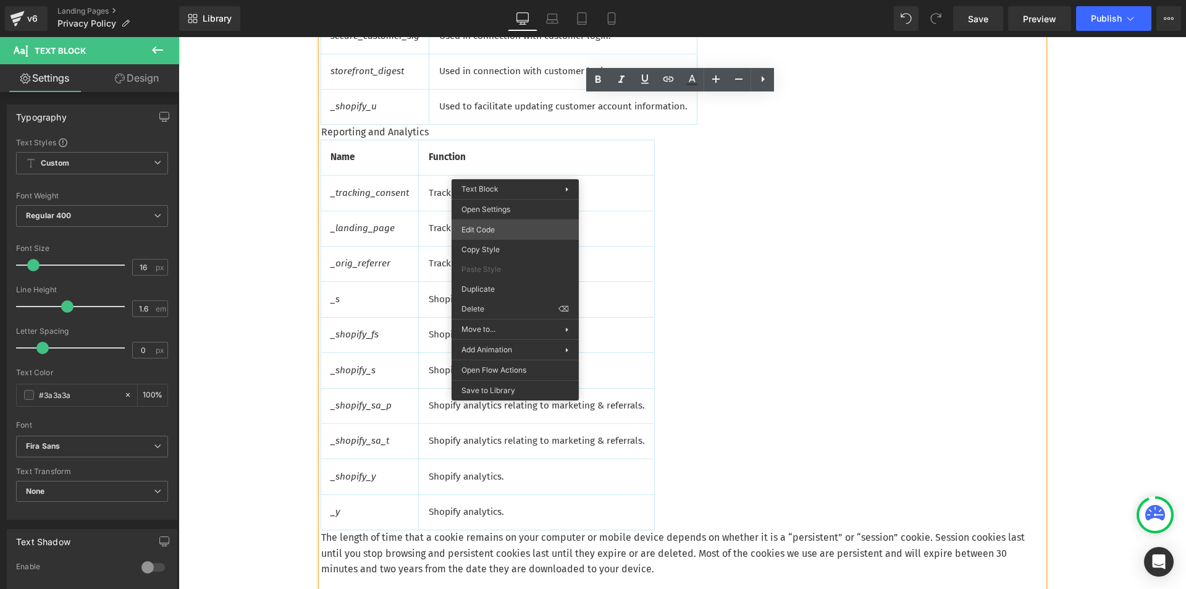
click at [539, 0] on div "Text Block You are previewing how the will restyle your page. You can not edit …" at bounding box center [593, 0] width 1186 height 0
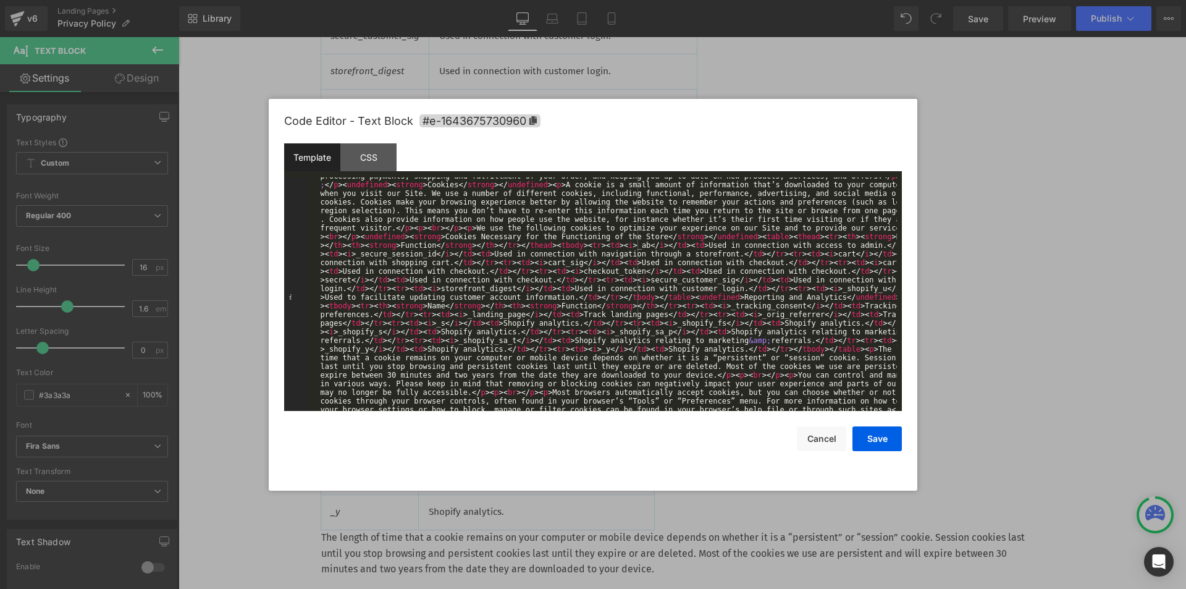
scroll to position [92, 0]
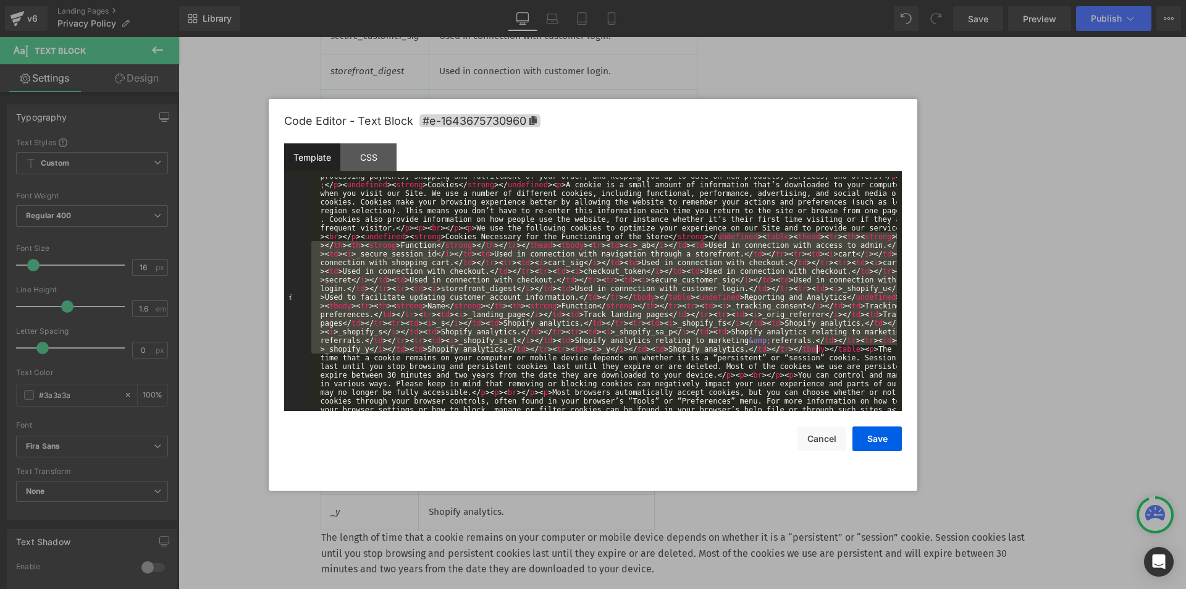
drag, startPoint x: 721, startPoint y: 238, endPoint x: 816, endPoint y: 347, distance: 144.8
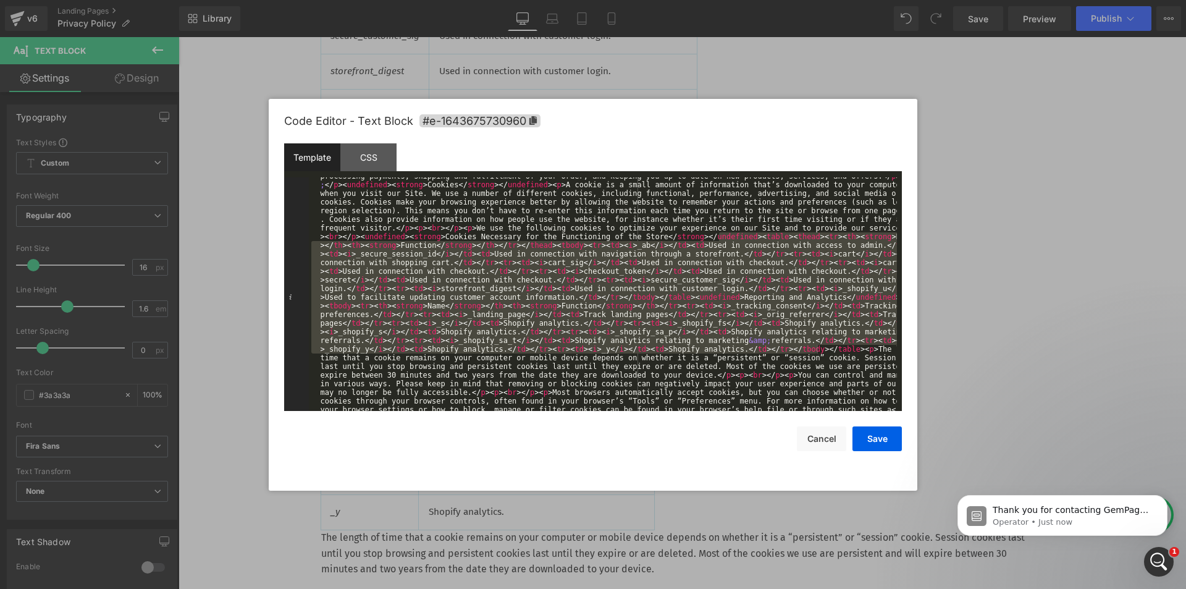
scroll to position [0, 0]
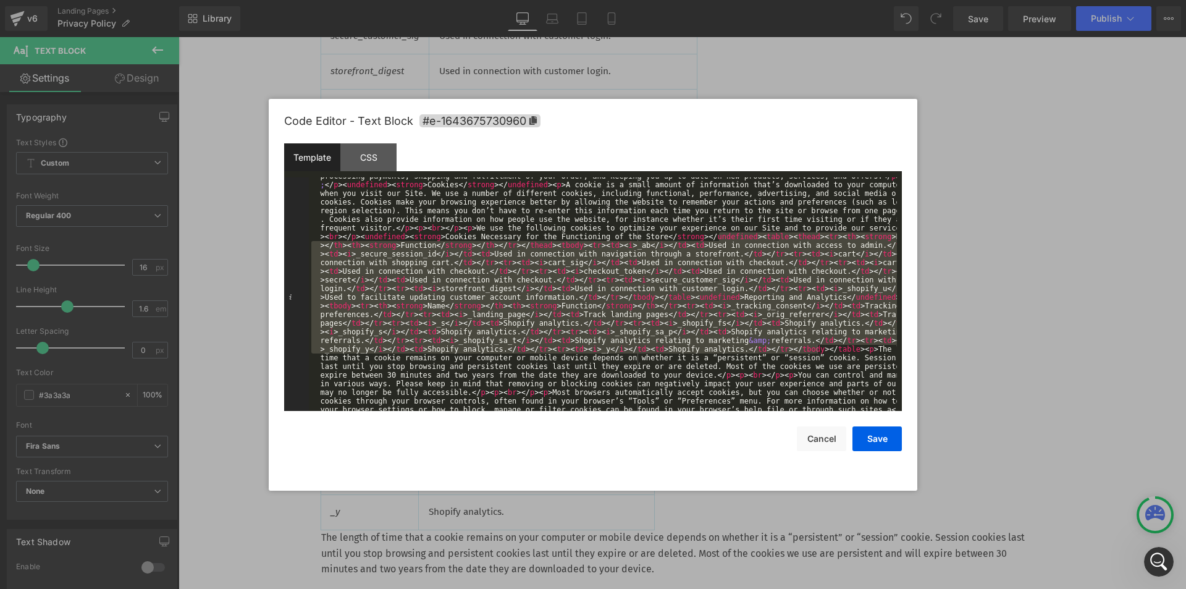
click at [1134, 10] on div at bounding box center [593, 294] width 1186 height 589
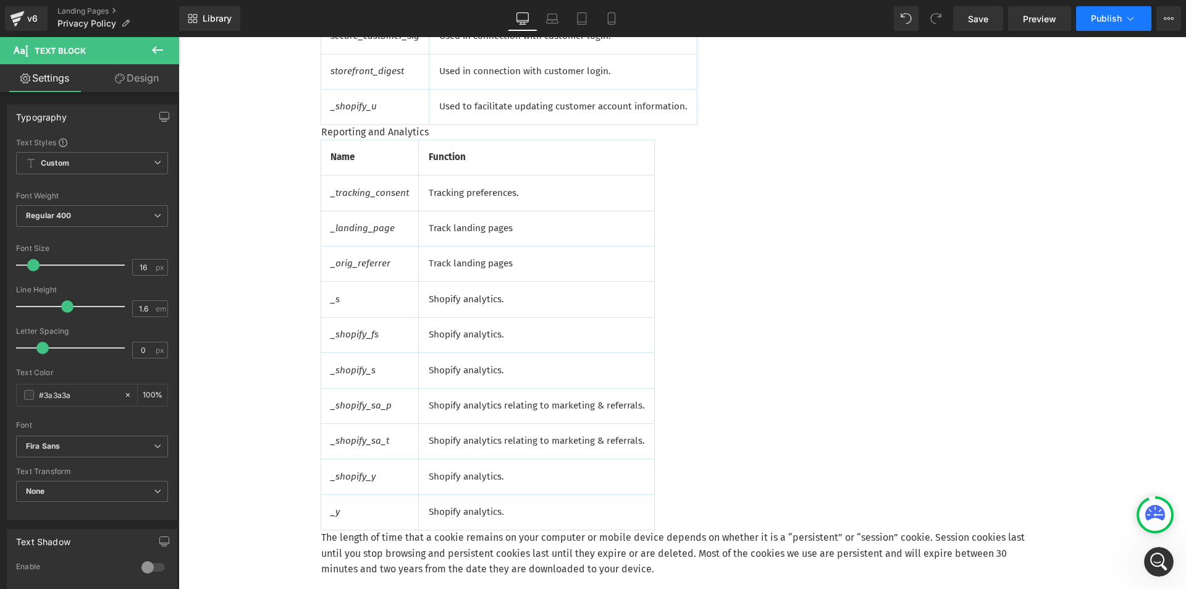
click at [1131, 14] on icon at bounding box center [1130, 18] width 12 height 12
click at [19, 13] on icon at bounding box center [17, 15] width 14 height 8
